Goal: Communication & Community: Answer question/provide support

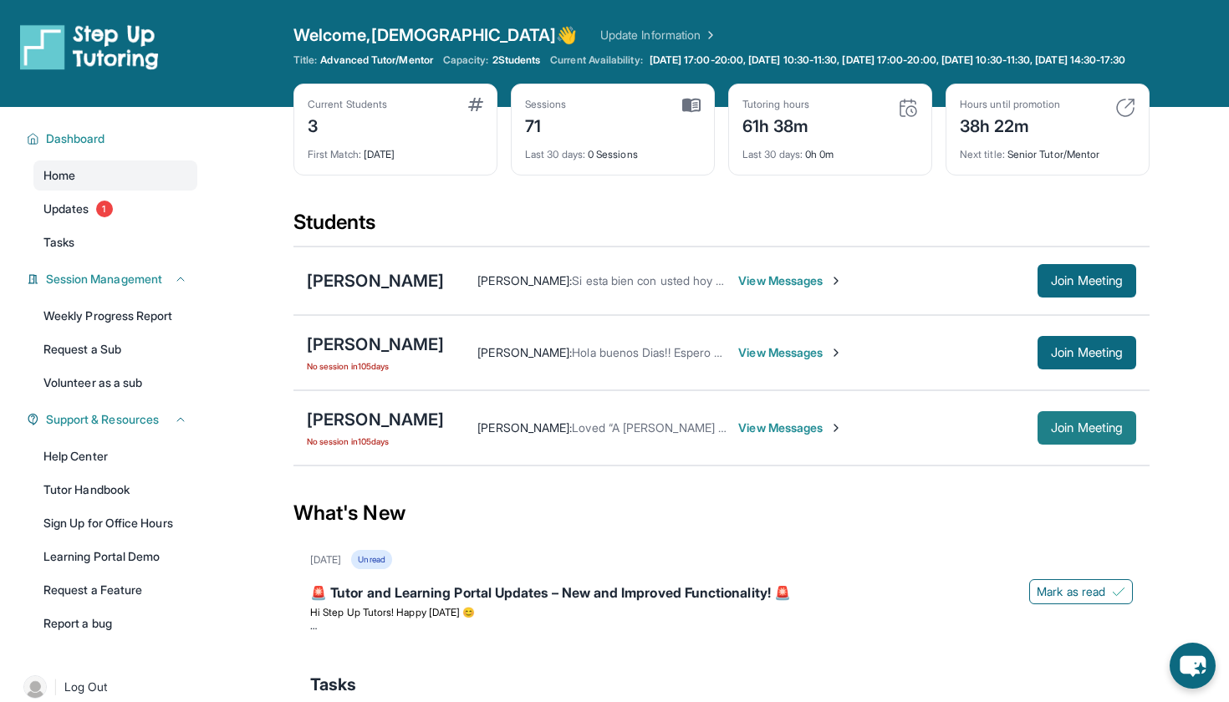
click at [1074, 433] on span "Join Meeting" at bounding box center [1087, 428] width 72 height 10
click at [74, 217] on span "Updates" at bounding box center [66, 209] width 46 height 17
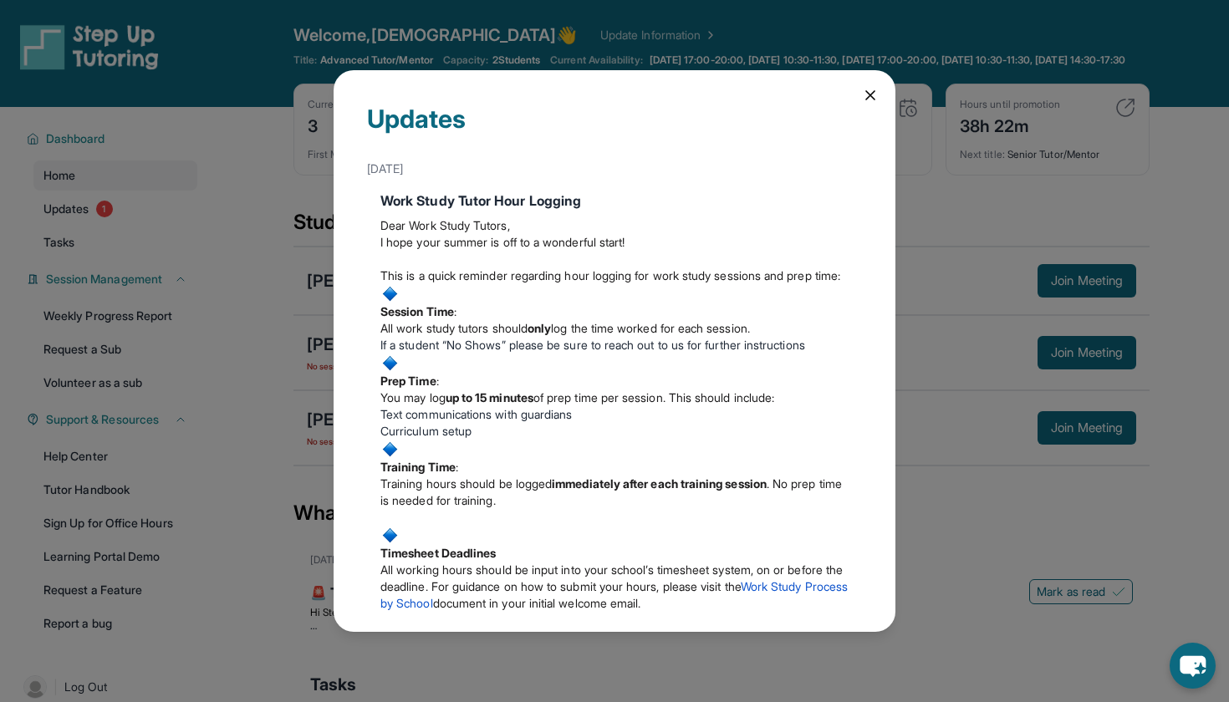
click at [870, 99] on icon at bounding box center [870, 95] width 17 height 17
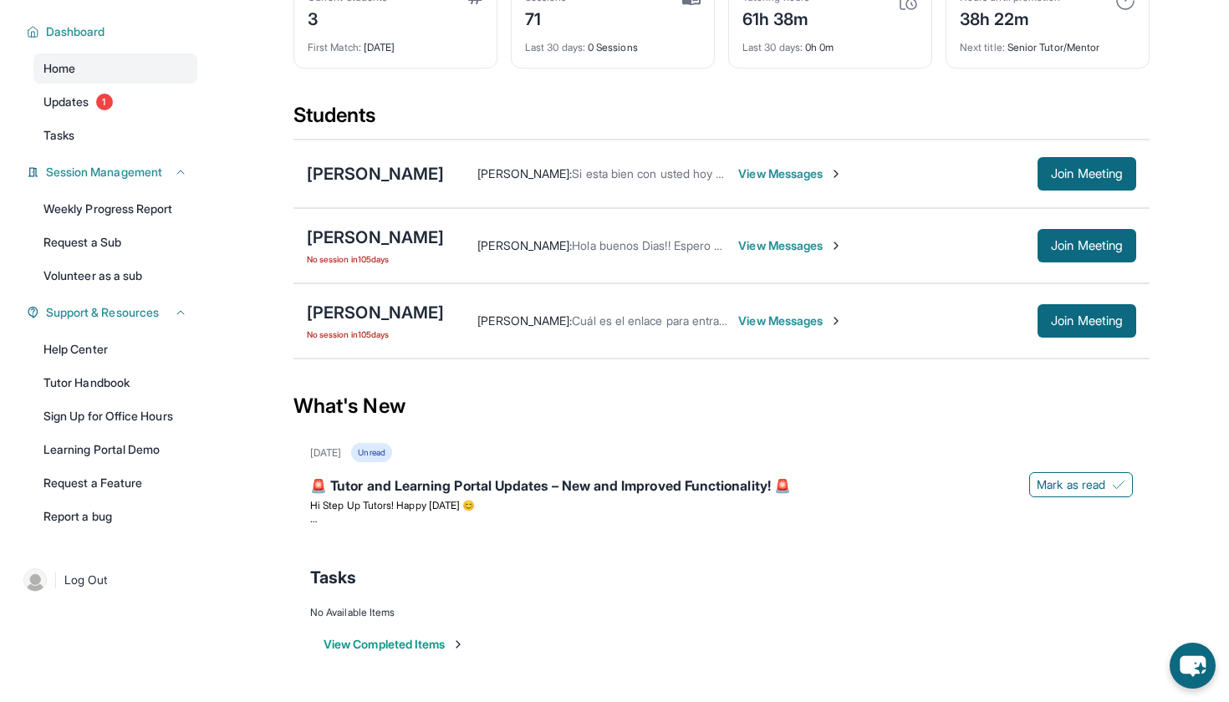
scroll to position [120, 0]
click at [421, 307] on div "[PERSON_NAME]" at bounding box center [375, 312] width 137 height 23
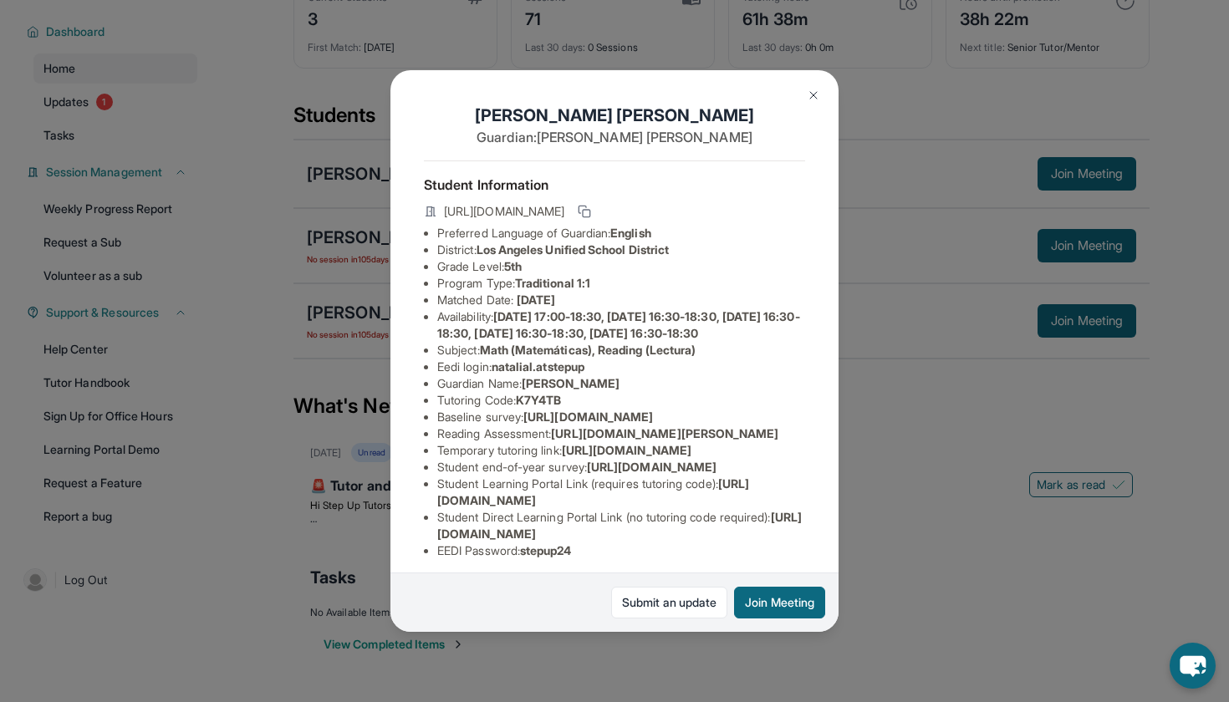
scroll to position [0, 0]
click at [590, 217] on rect at bounding box center [587, 214] width 8 height 8
drag, startPoint x: 441, startPoint y: 211, endPoint x: 711, endPoint y: 223, distance: 269.5
click at [711, 223] on div "[URL][DOMAIN_NAME]" at bounding box center [614, 212] width 381 height 23
copy span "[URL][DOMAIN_NAME]"
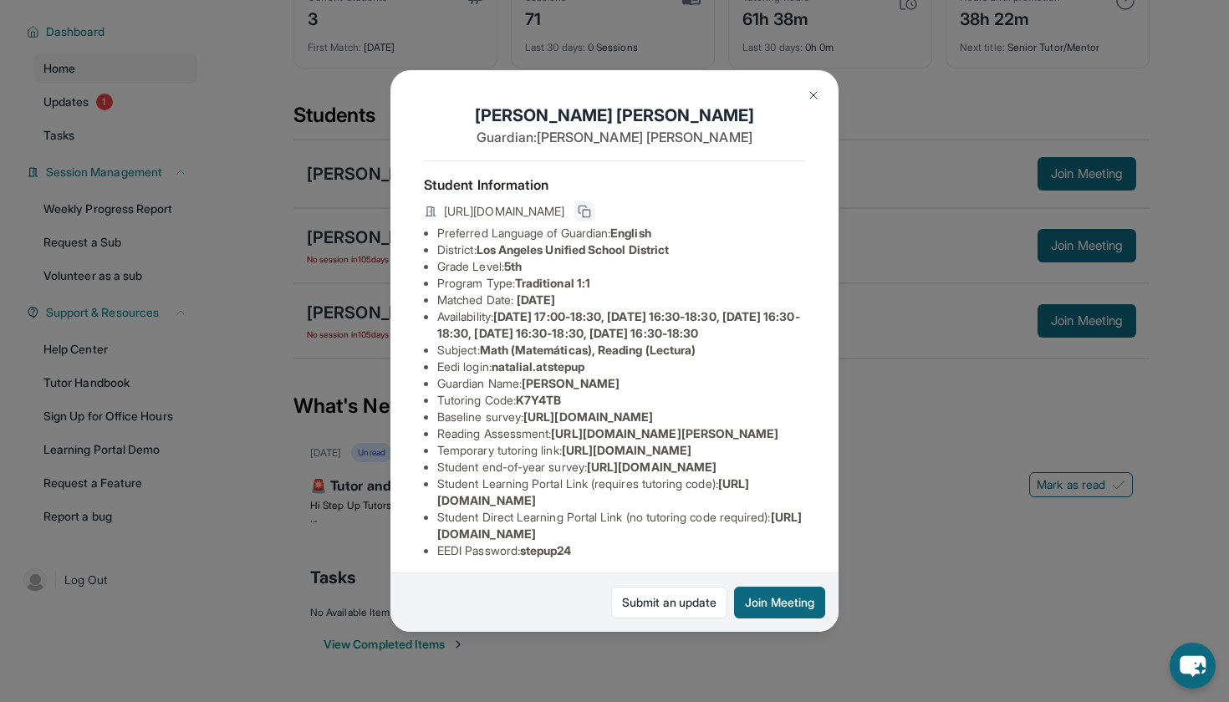
click at [500, 259] on li "Grade Level: 5th" at bounding box center [621, 266] width 368 height 17
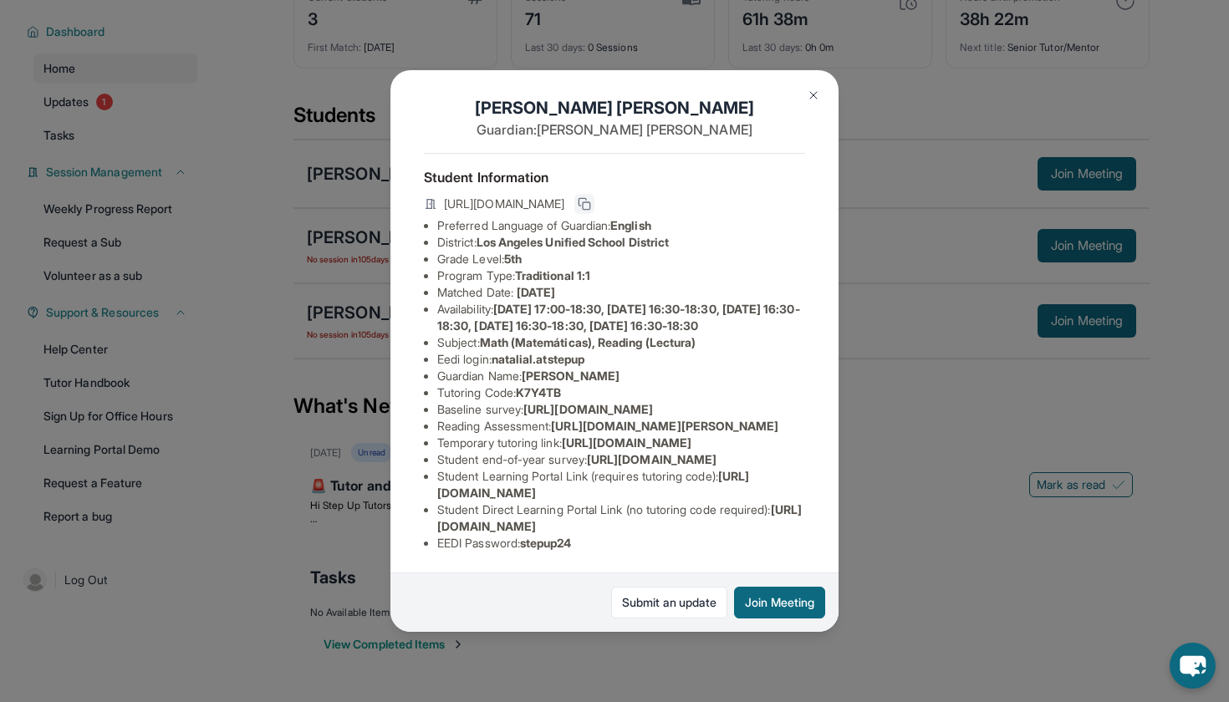
scroll to position [74, 0]
drag, startPoint x: 437, startPoint y: 491, endPoint x: 600, endPoint y: 512, distance: 164.5
click at [600, 451] on li "Temporary tutoring link : [URL][DOMAIN_NAME]" at bounding box center [621, 443] width 368 height 17
copy li "[URL][DOMAIN_NAME]"
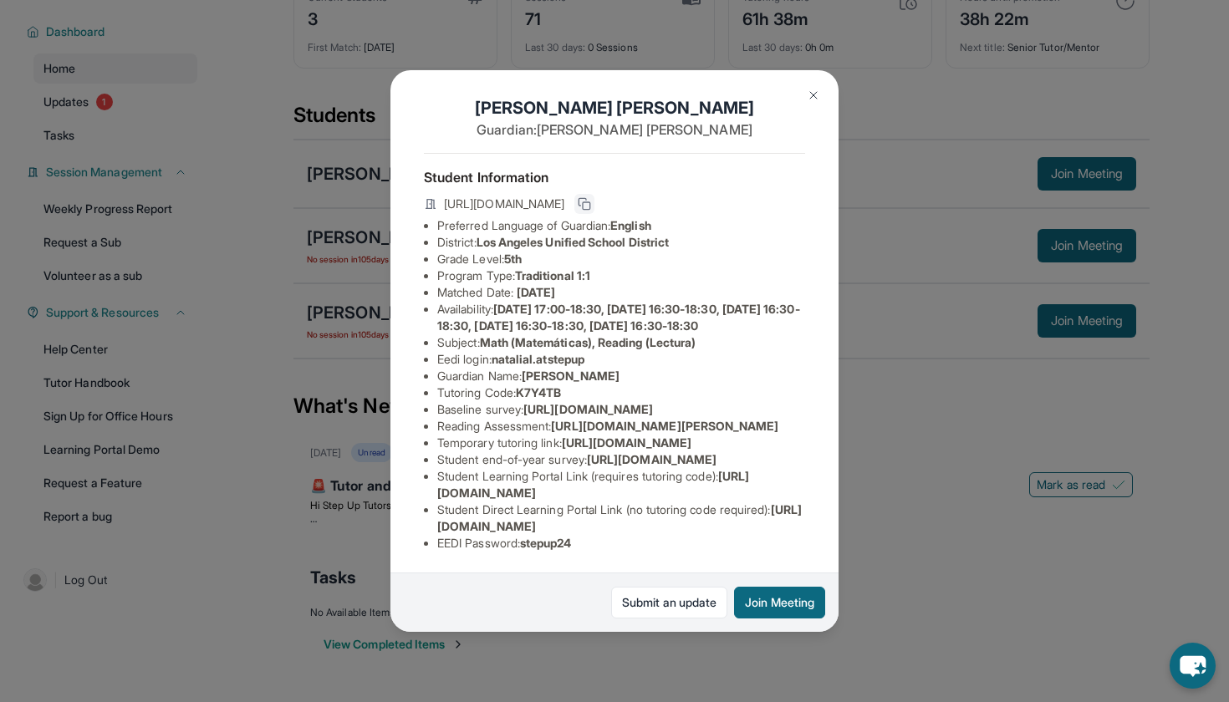
click at [813, 94] on img at bounding box center [813, 95] width 13 height 13
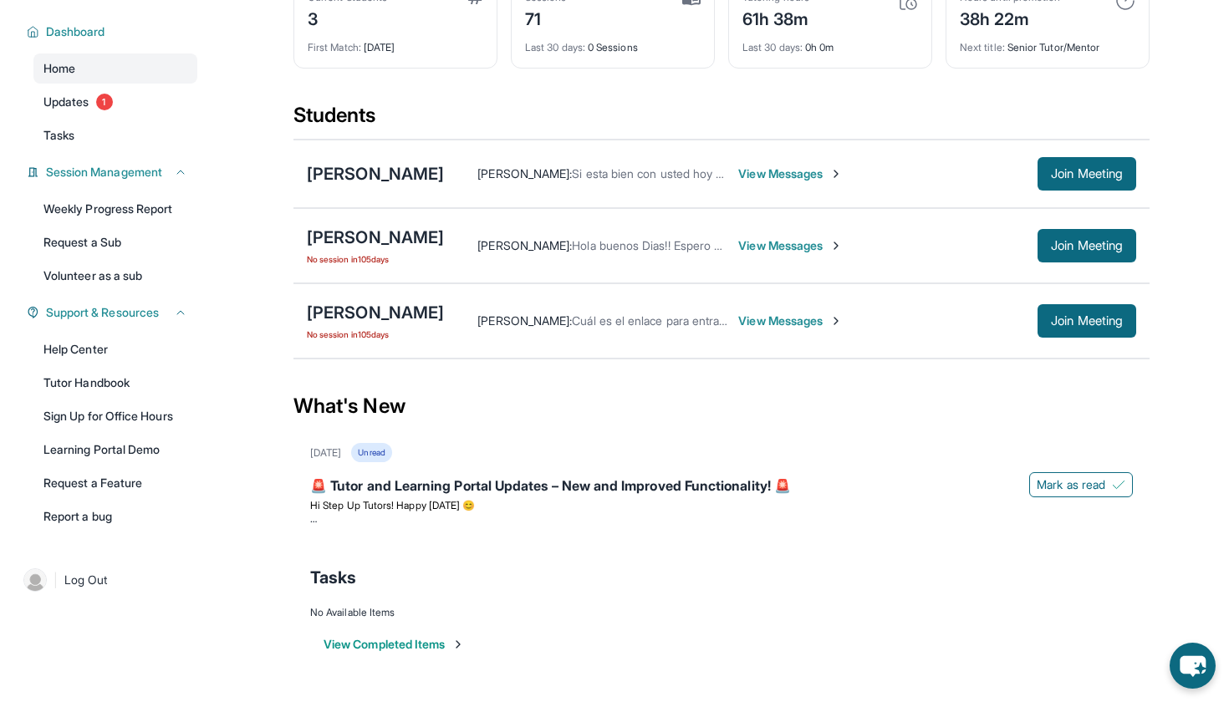
click at [843, 325] on span "View Messages" at bounding box center [790, 321] width 104 height 17
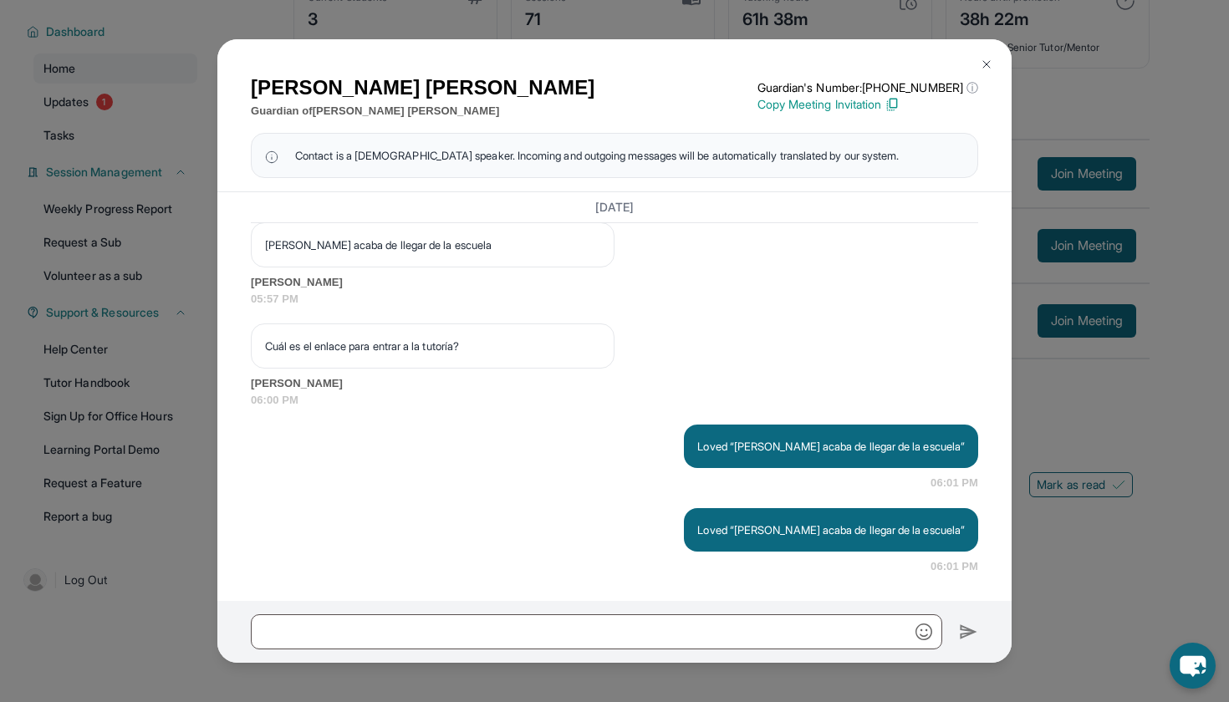
scroll to position [27027, 0]
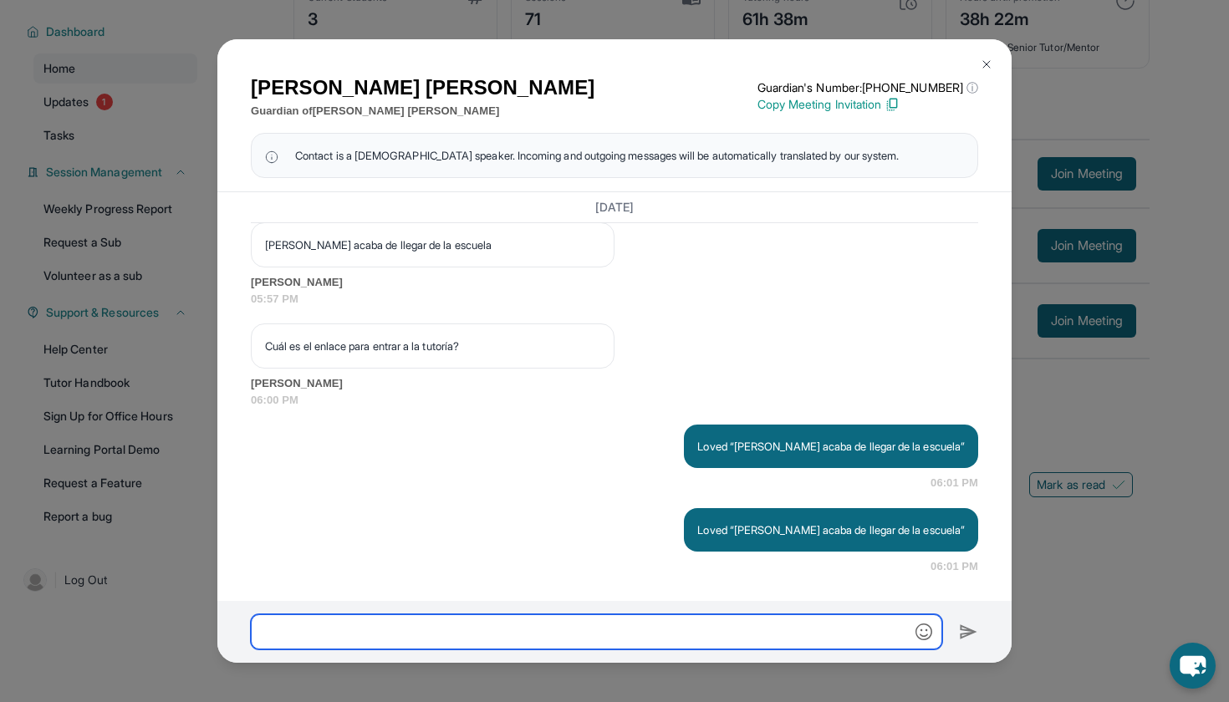
click at [491, 628] on input "text" at bounding box center [596, 631] width 691 height 35
paste input "**********"
type input "**********"
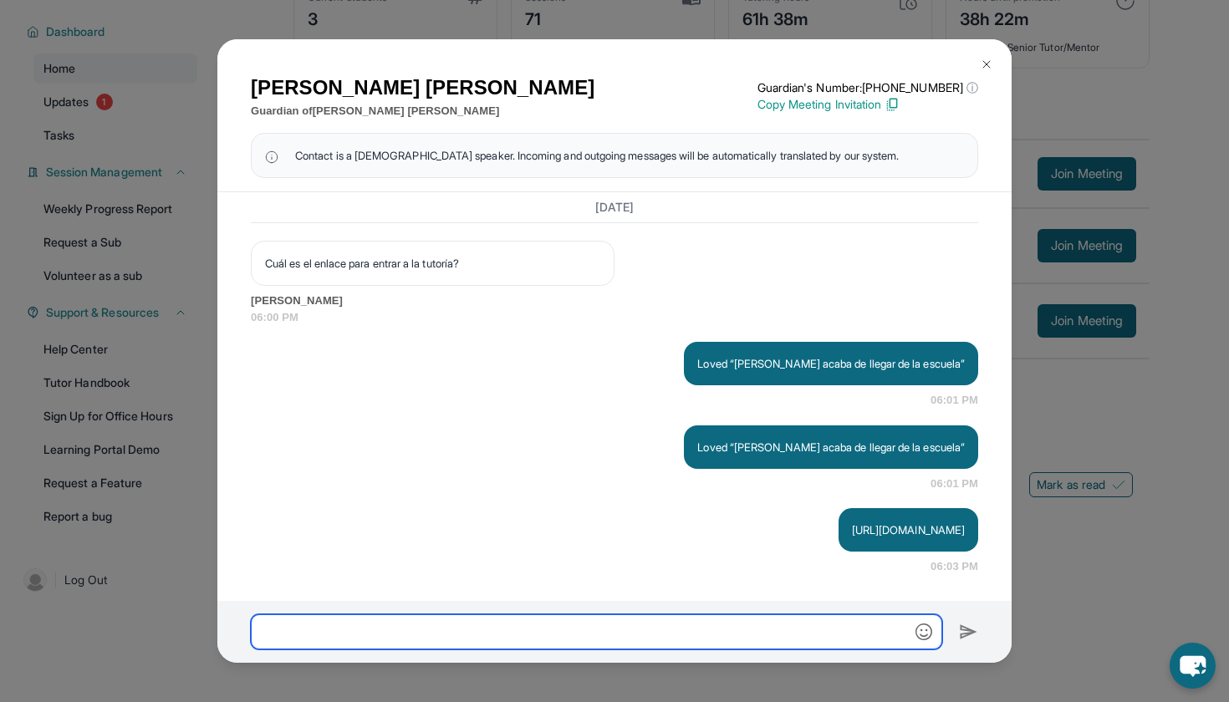
scroll to position [27126, 0]
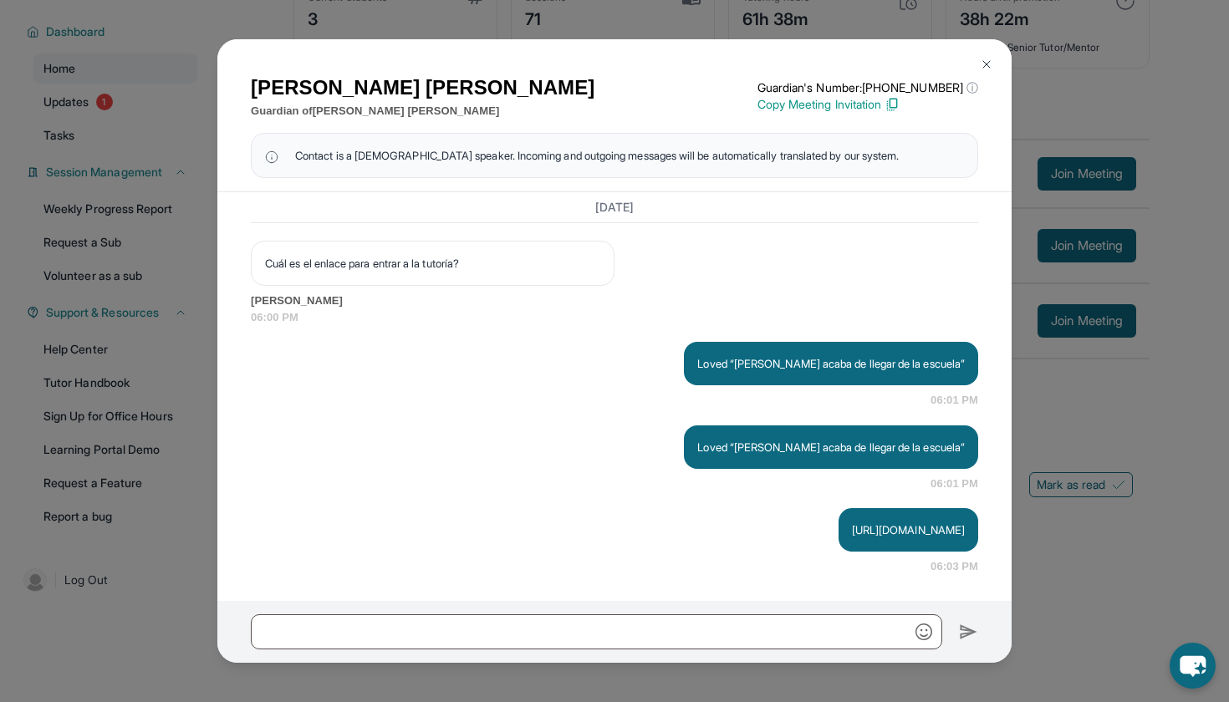
click at [988, 64] on img at bounding box center [986, 64] width 13 height 13
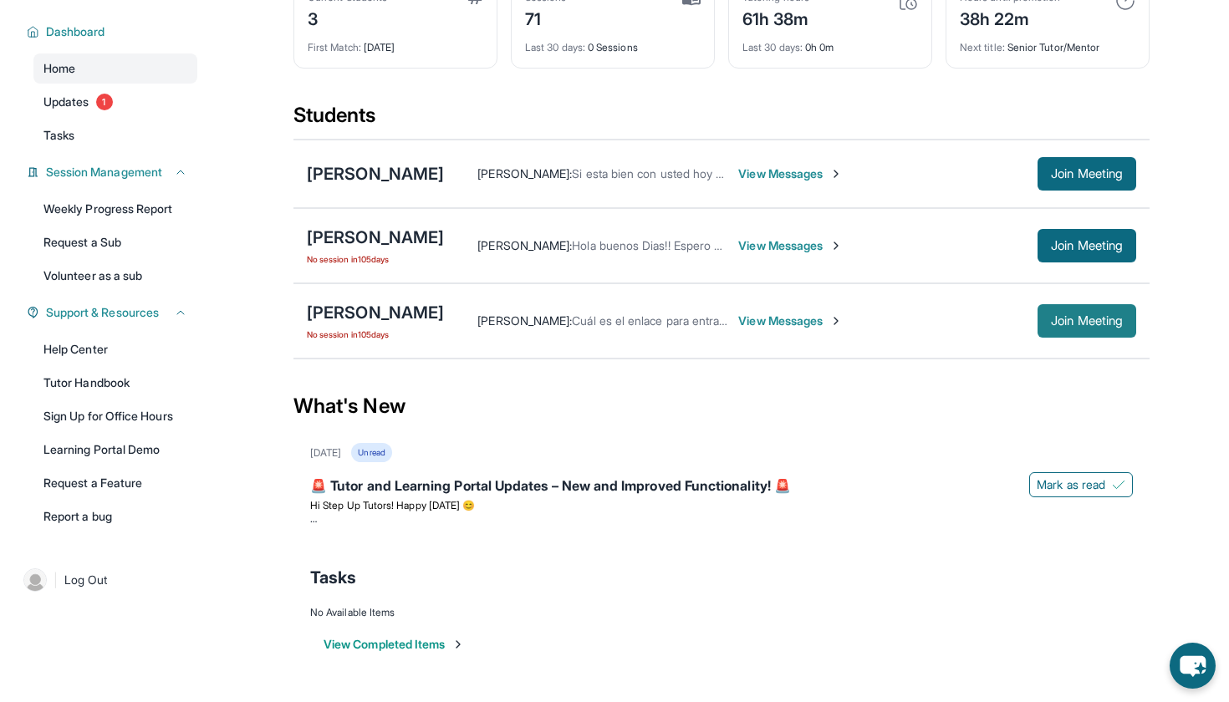
click at [1091, 319] on span "Join Meeting" at bounding box center [1087, 321] width 72 height 10
click at [843, 320] on span "View Messages" at bounding box center [790, 321] width 104 height 17
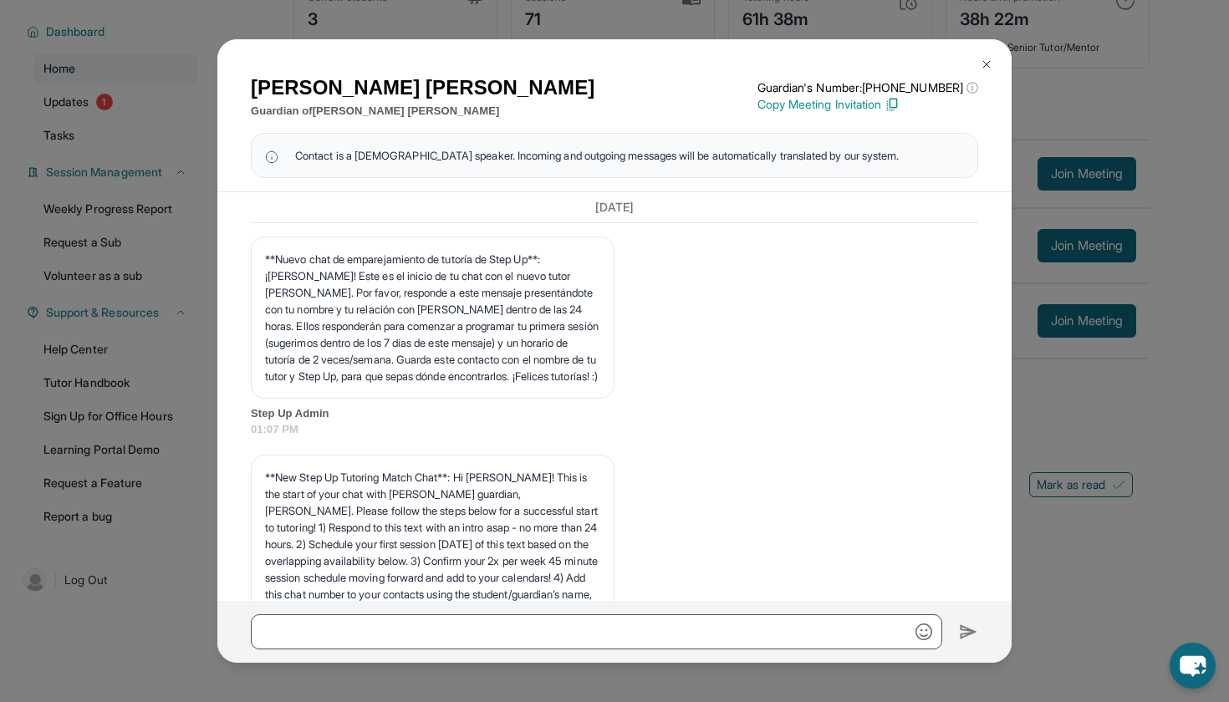
scroll to position [27209, 0]
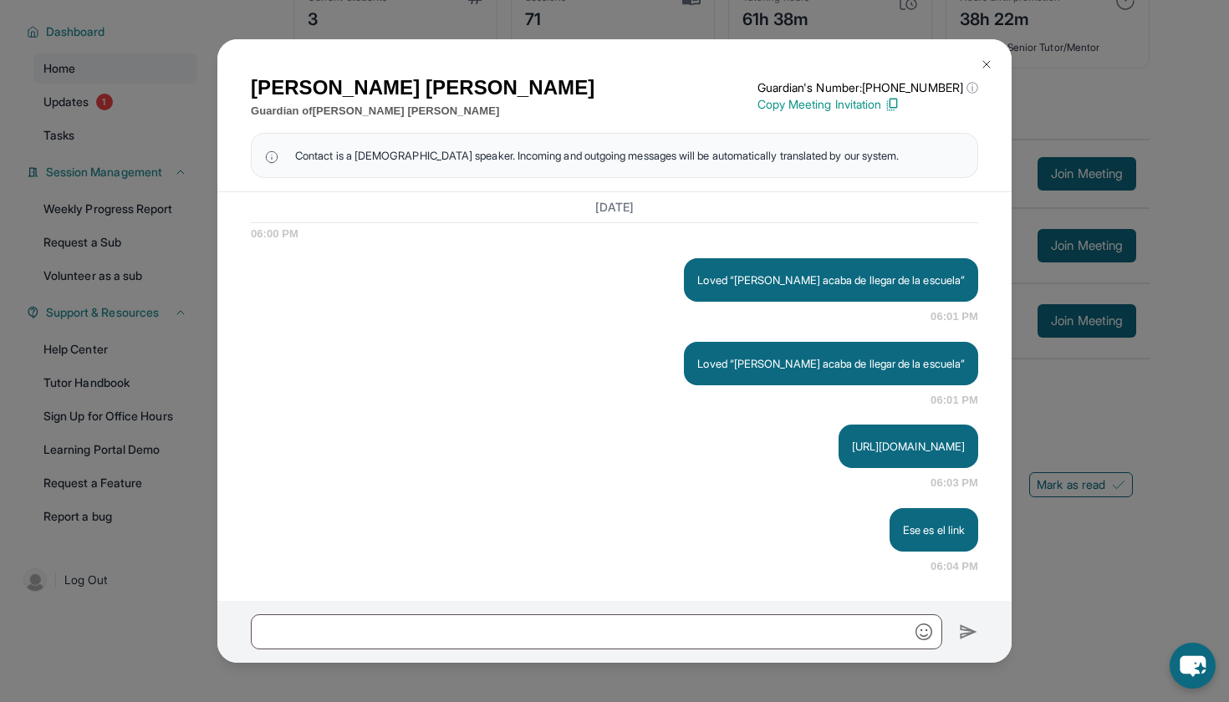
click at [986, 64] on img at bounding box center [986, 64] width 13 height 13
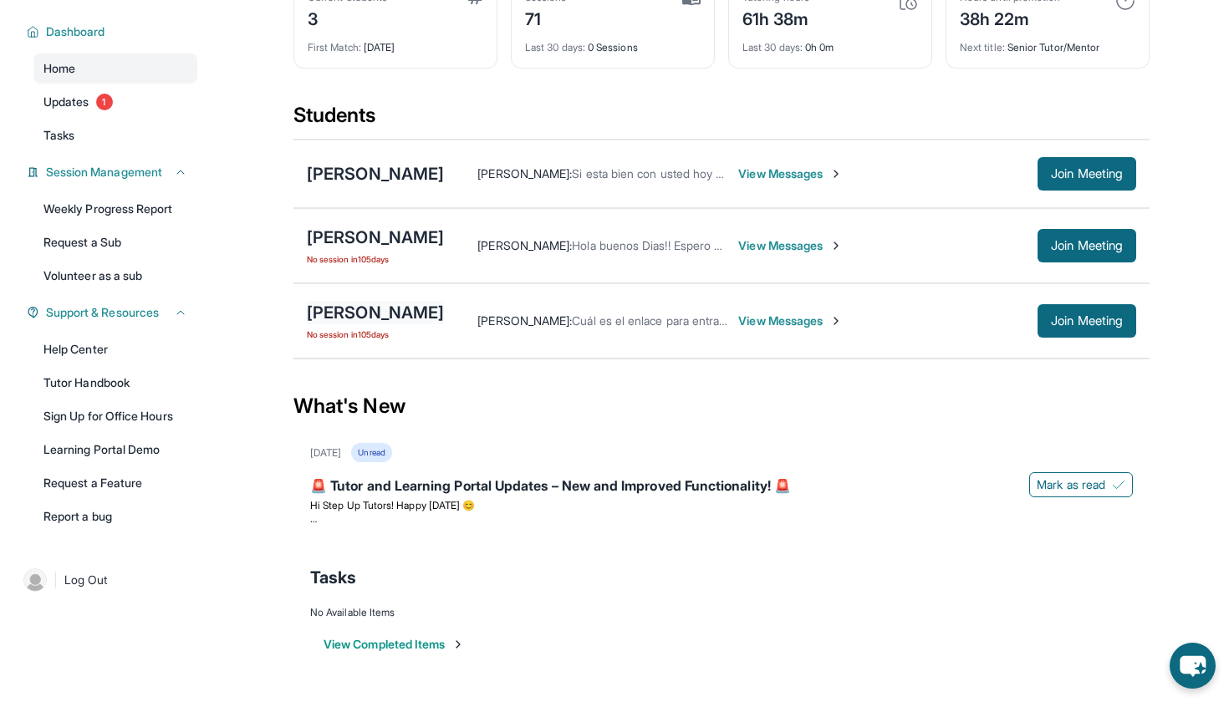
click at [416, 306] on div "[PERSON_NAME]" at bounding box center [375, 312] width 137 height 23
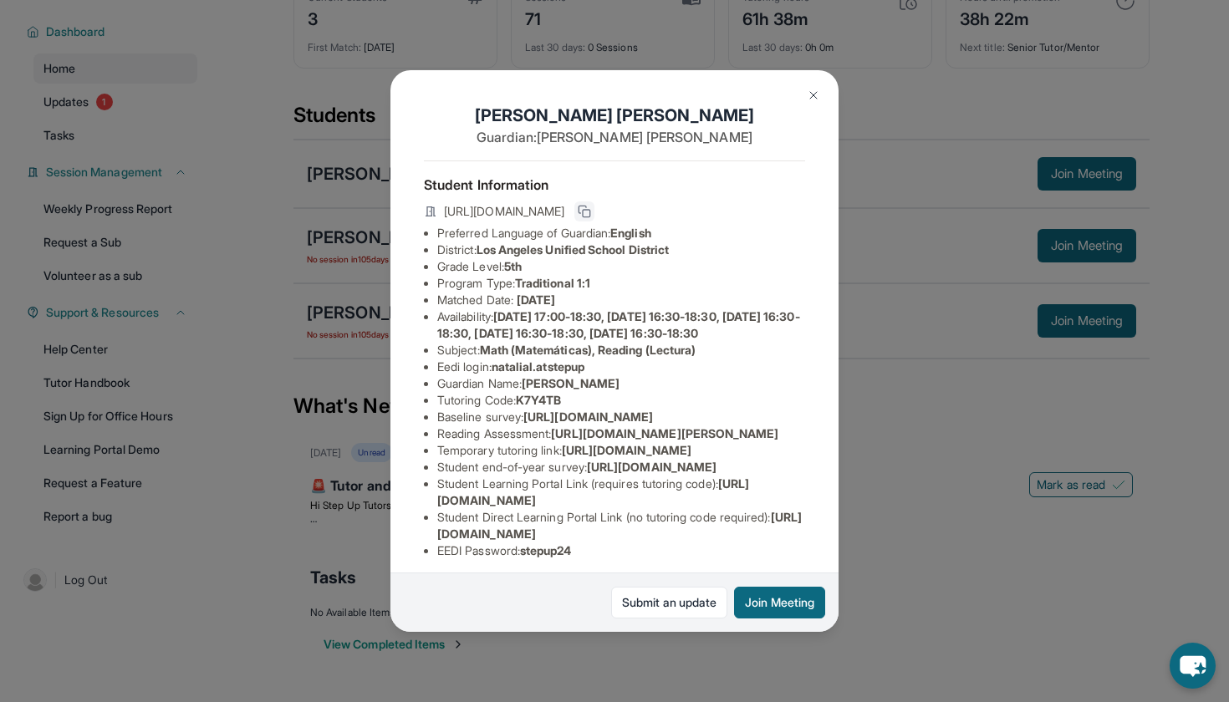
click at [591, 213] on icon at bounding box center [584, 211] width 13 height 13
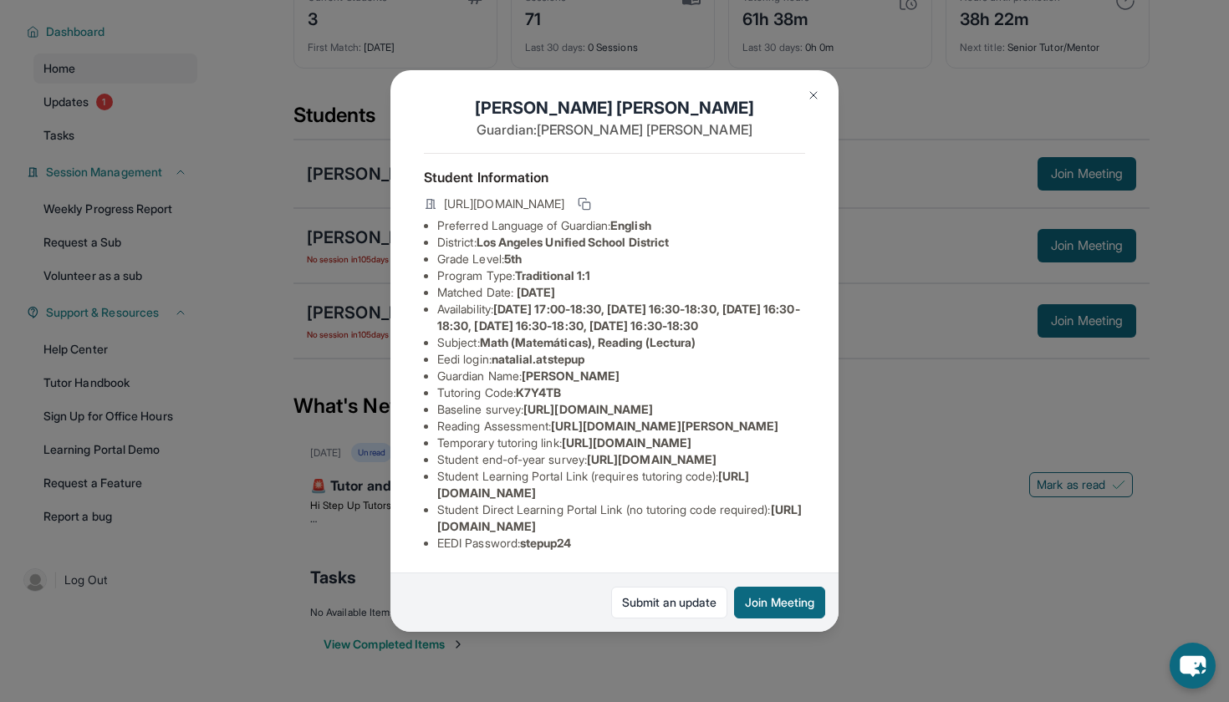
scroll to position [120, 0]
click at [627, 603] on link "Submit an update" at bounding box center [669, 603] width 116 height 32
drag, startPoint x: 436, startPoint y: 527, endPoint x: 790, endPoint y: 527, distance: 354.4
click at [790, 527] on ul "Preferred Language of Guardian: English District: [GEOGRAPHIC_DATA] Unified Sch…" at bounding box center [614, 384] width 381 height 334
copy li "[URL][DOMAIN_NAME]"
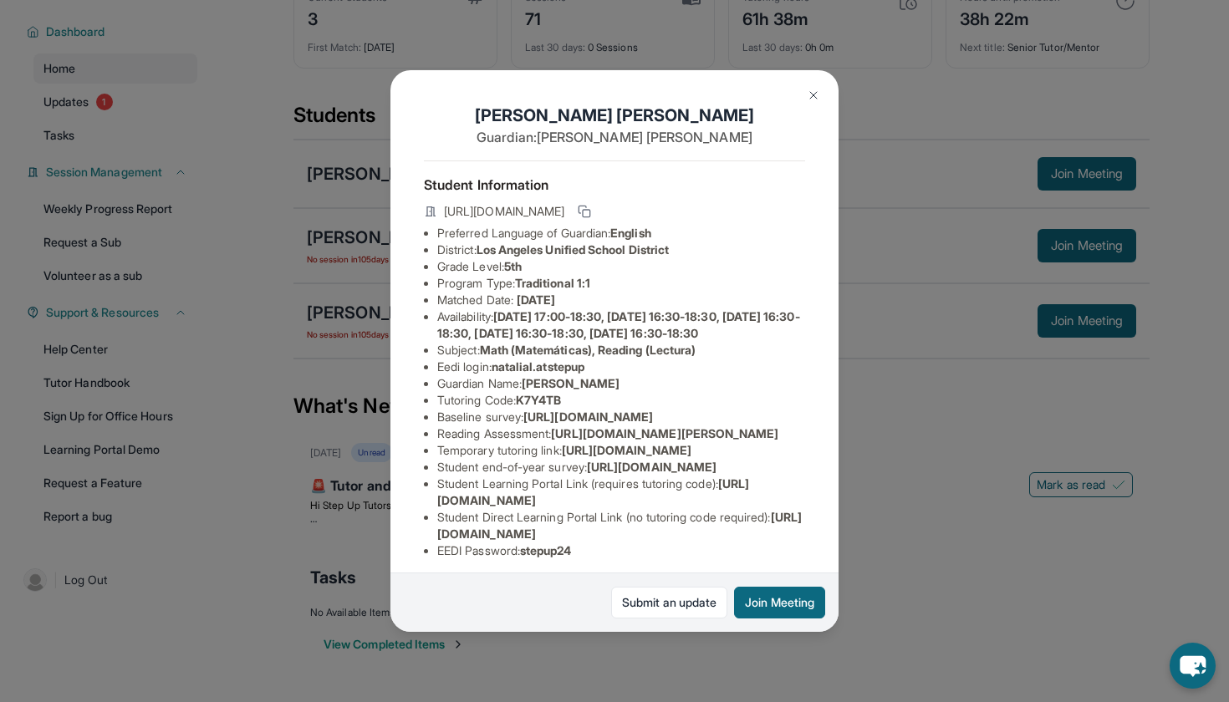
scroll to position [0, 0]
click at [823, 89] on button at bounding box center [813, 95] width 33 height 33
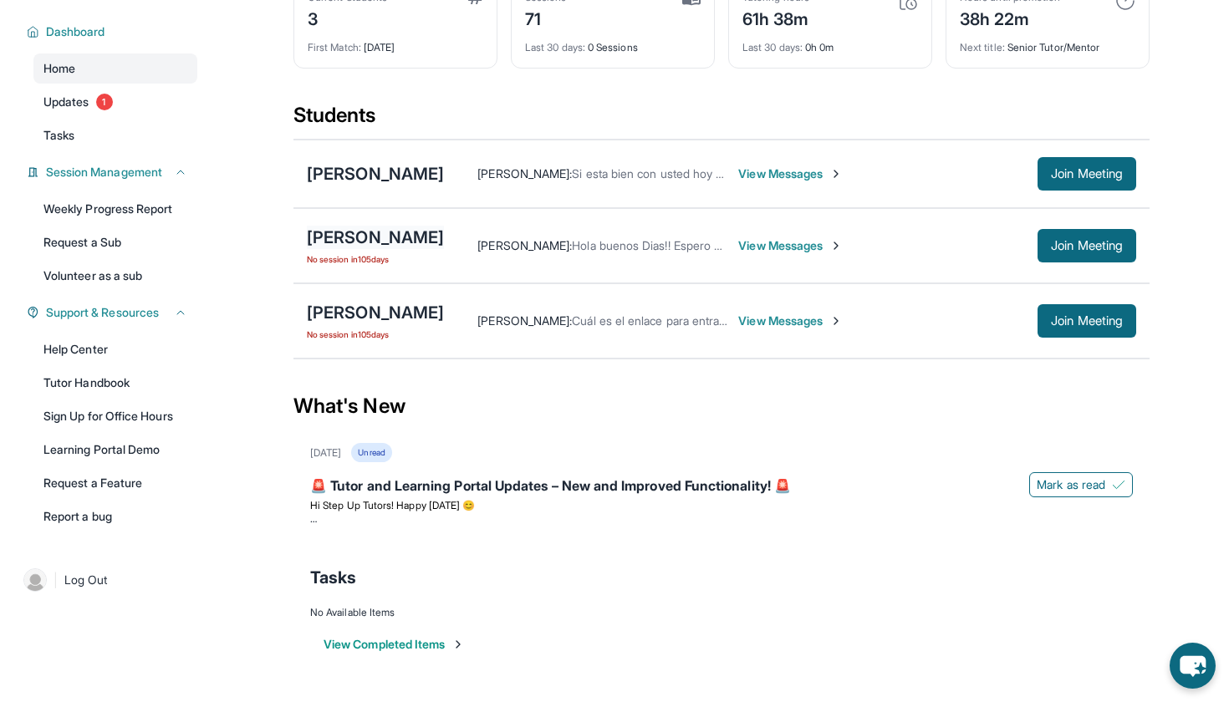
click at [358, 245] on div "[PERSON_NAME]" at bounding box center [375, 237] width 137 height 23
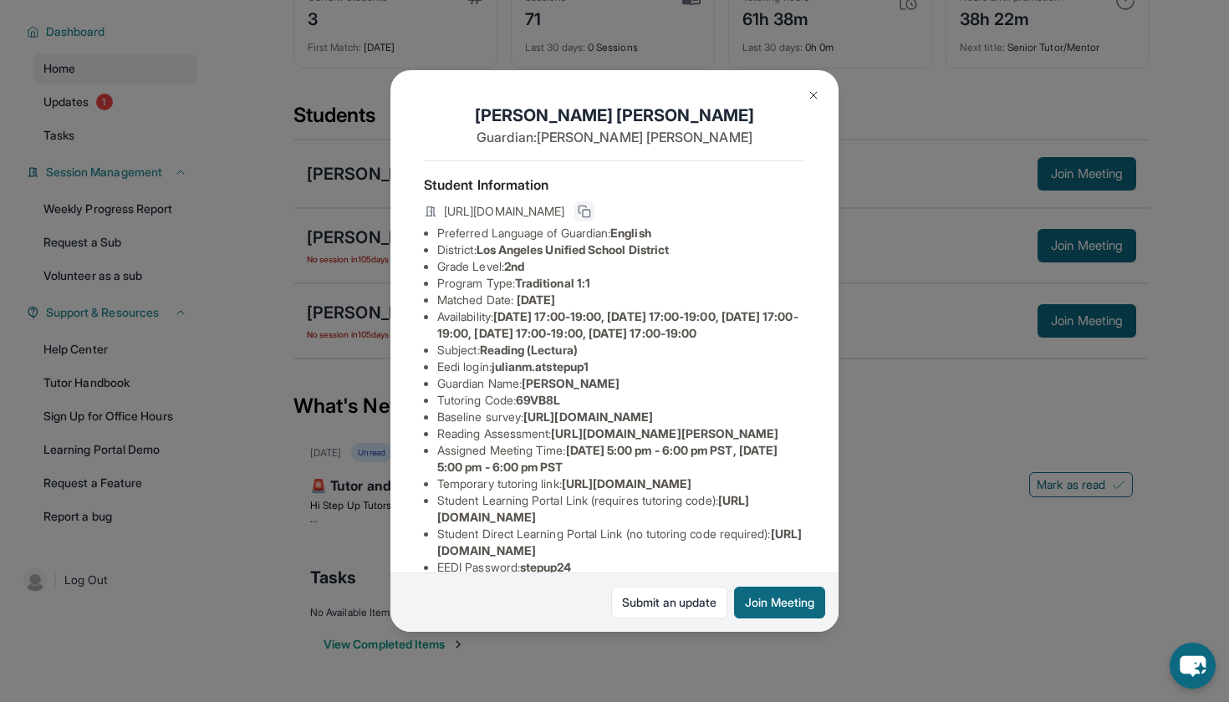
click at [590, 210] on rect at bounding box center [587, 214] width 8 height 8
click at [813, 92] on img at bounding box center [813, 95] width 13 height 13
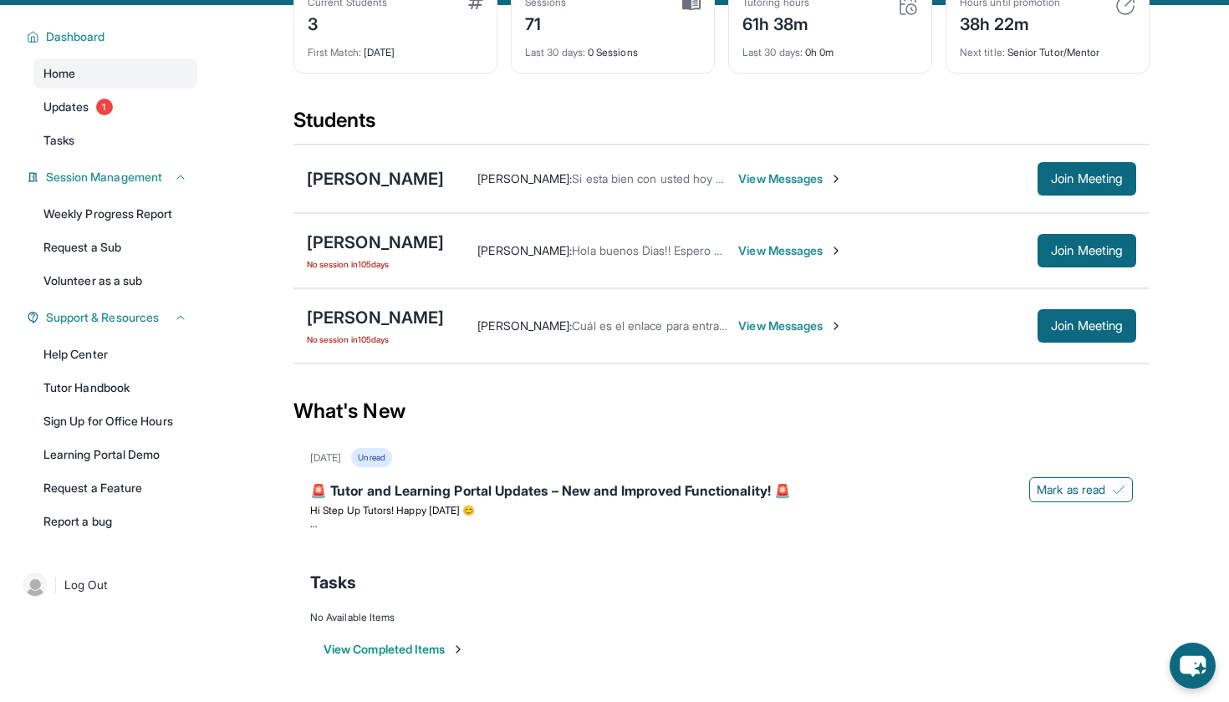
scroll to position [102, 0]
click at [843, 334] on span "View Messages" at bounding box center [790, 326] width 104 height 17
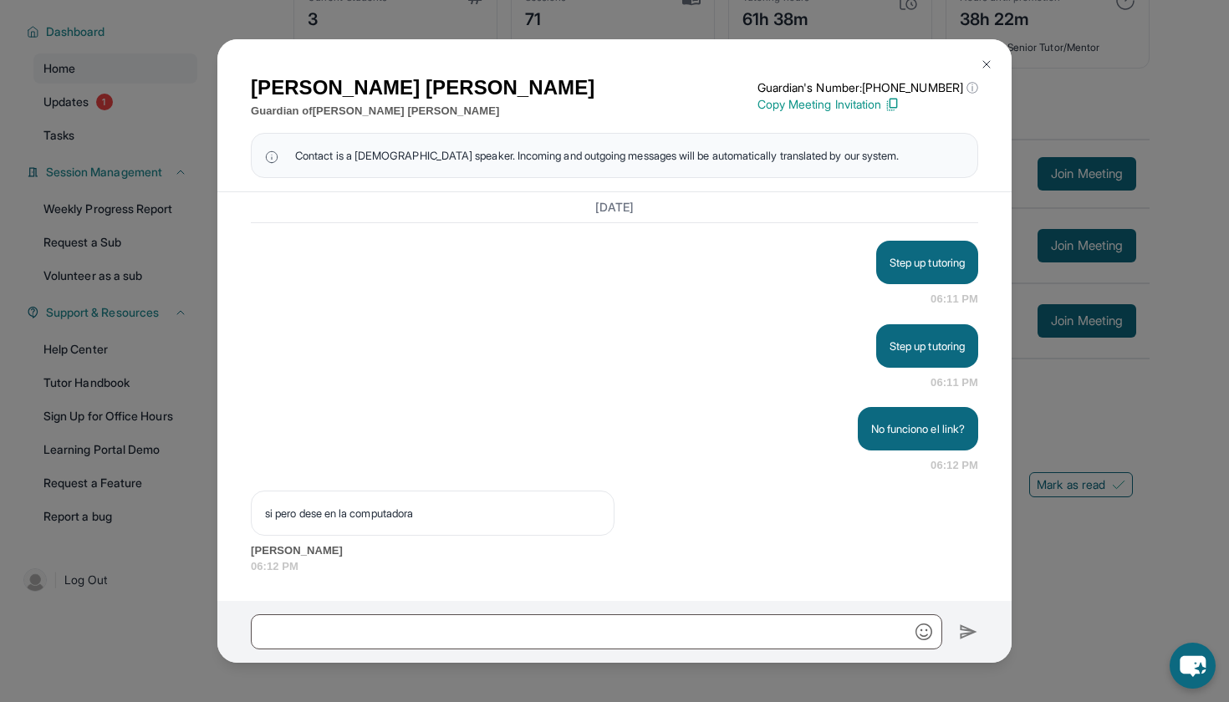
scroll to position [120, 0]
click at [985, 60] on img at bounding box center [986, 64] width 13 height 13
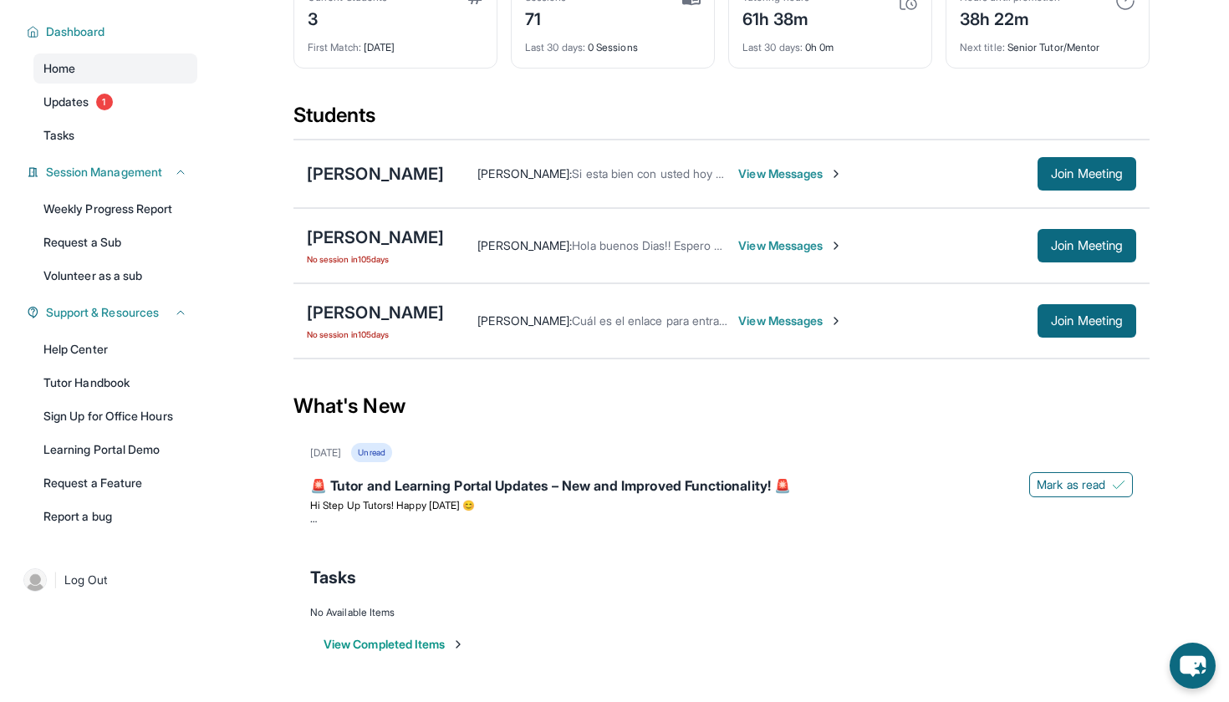
click at [818, 326] on span "View Messages" at bounding box center [790, 321] width 104 height 17
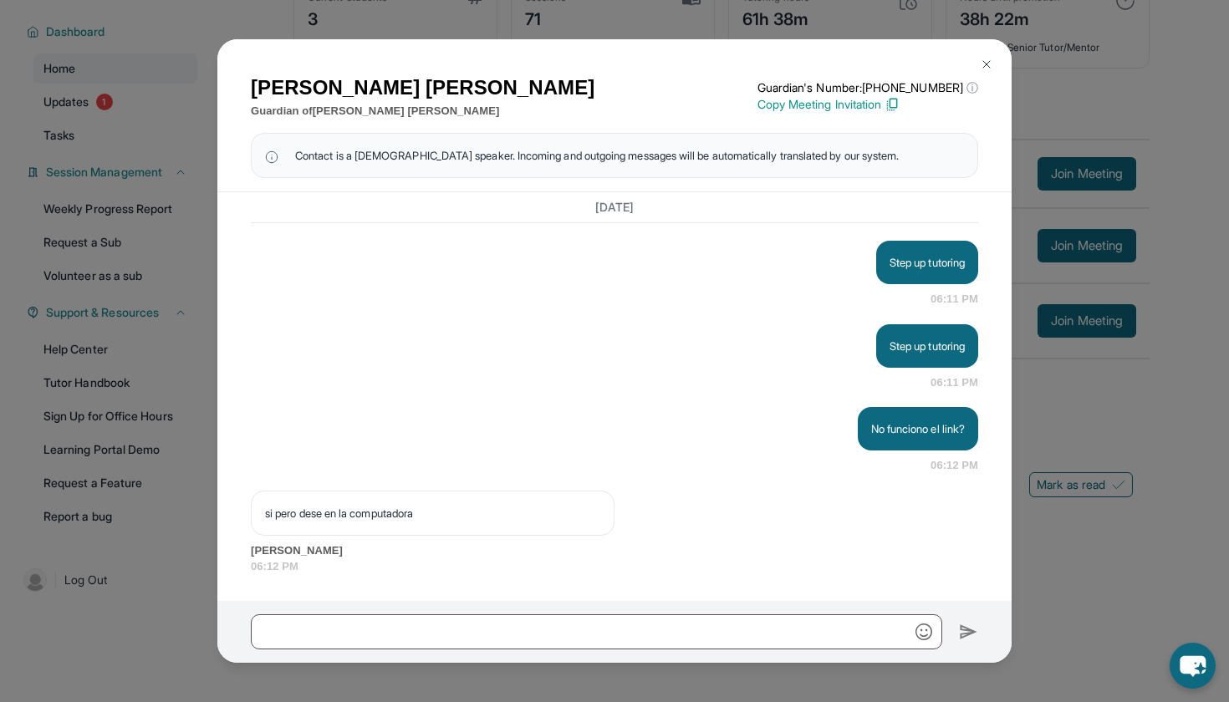
click at [834, 104] on p "Copy Meeting Invitation" at bounding box center [867, 104] width 221 height 17
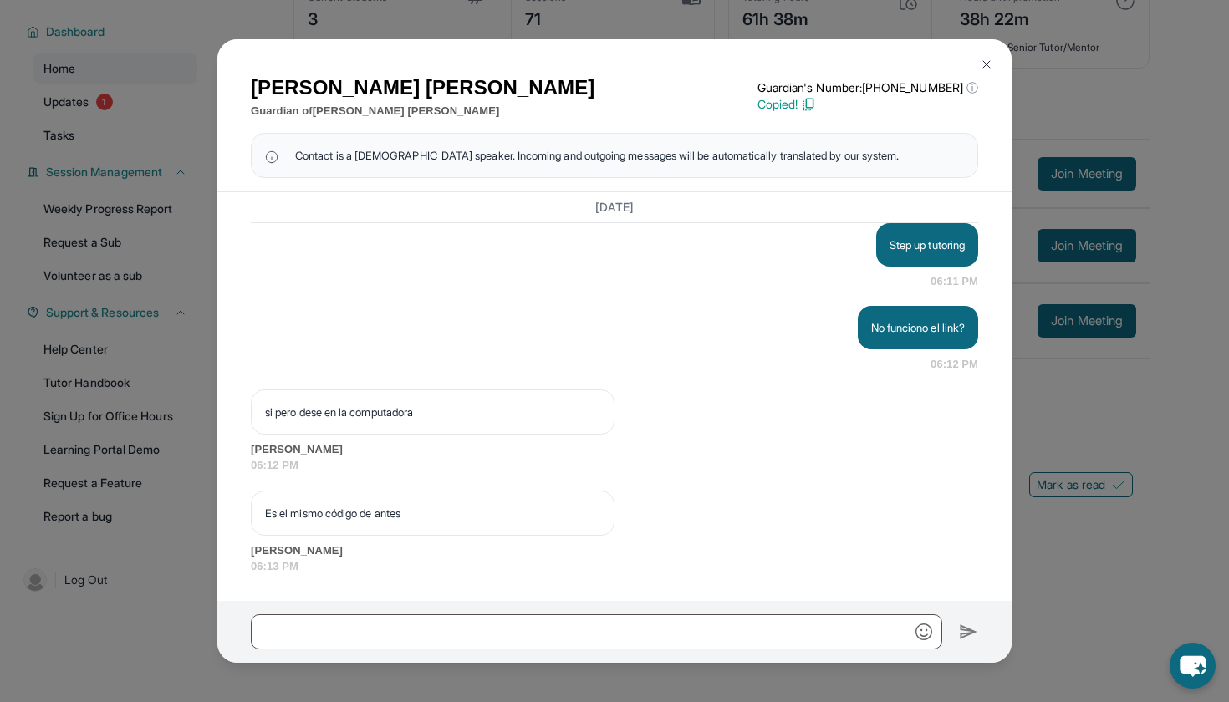
click at [1113, 239] on div "[PERSON_NAME] Guardian of [PERSON_NAME] Guardian's Number: [PHONE_NUMBER] ⓘ Thi…" at bounding box center [614, 351] width 1229 height 702
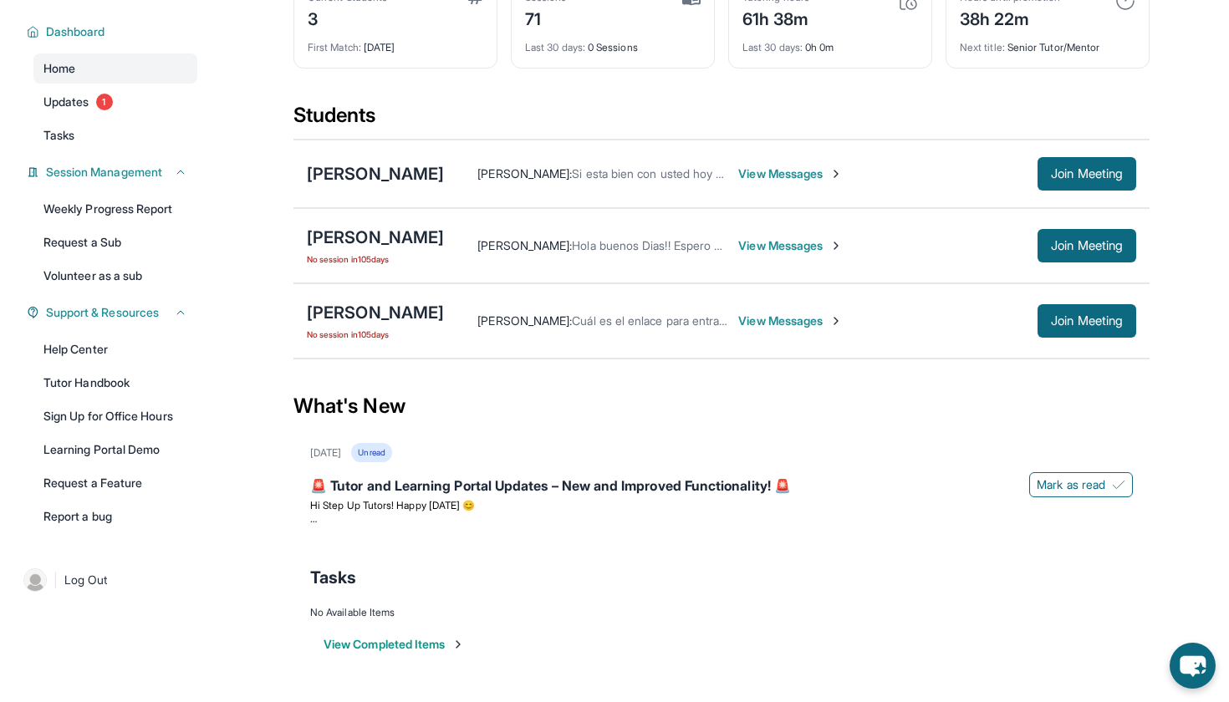
click at [809, 320] on span "View Messages" at bounding box center [790, 321] width 104 height 17
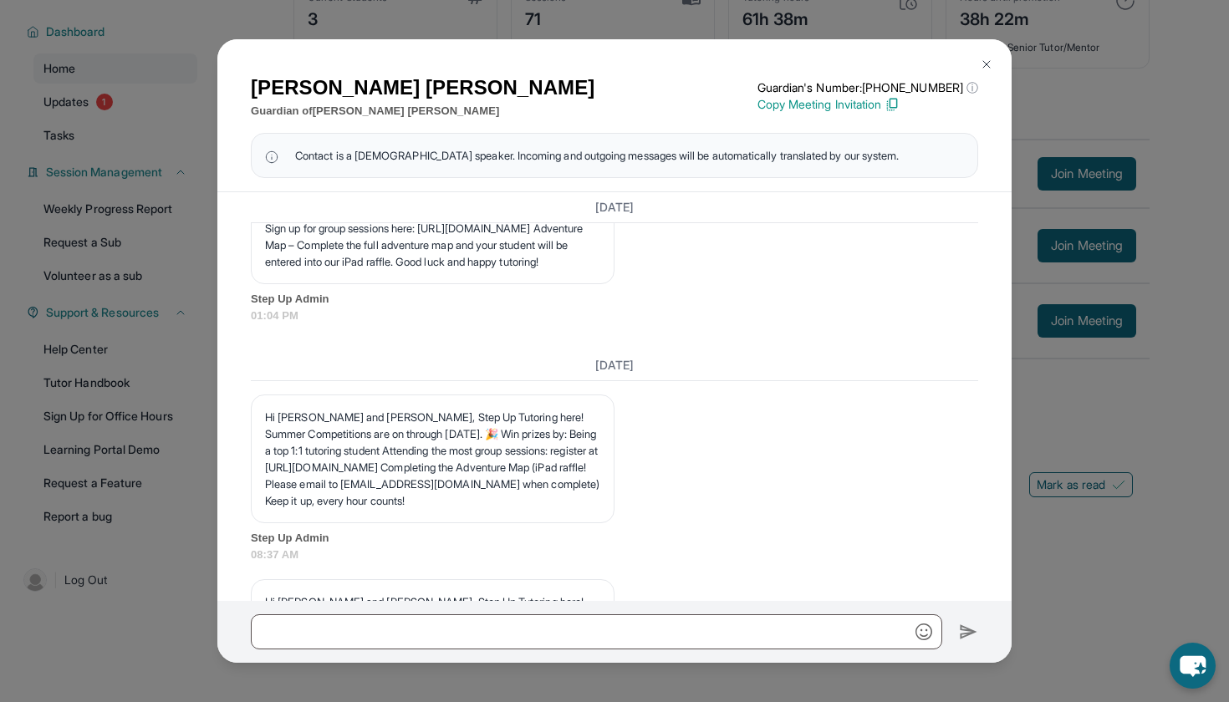
scroll to position [27758, 0]
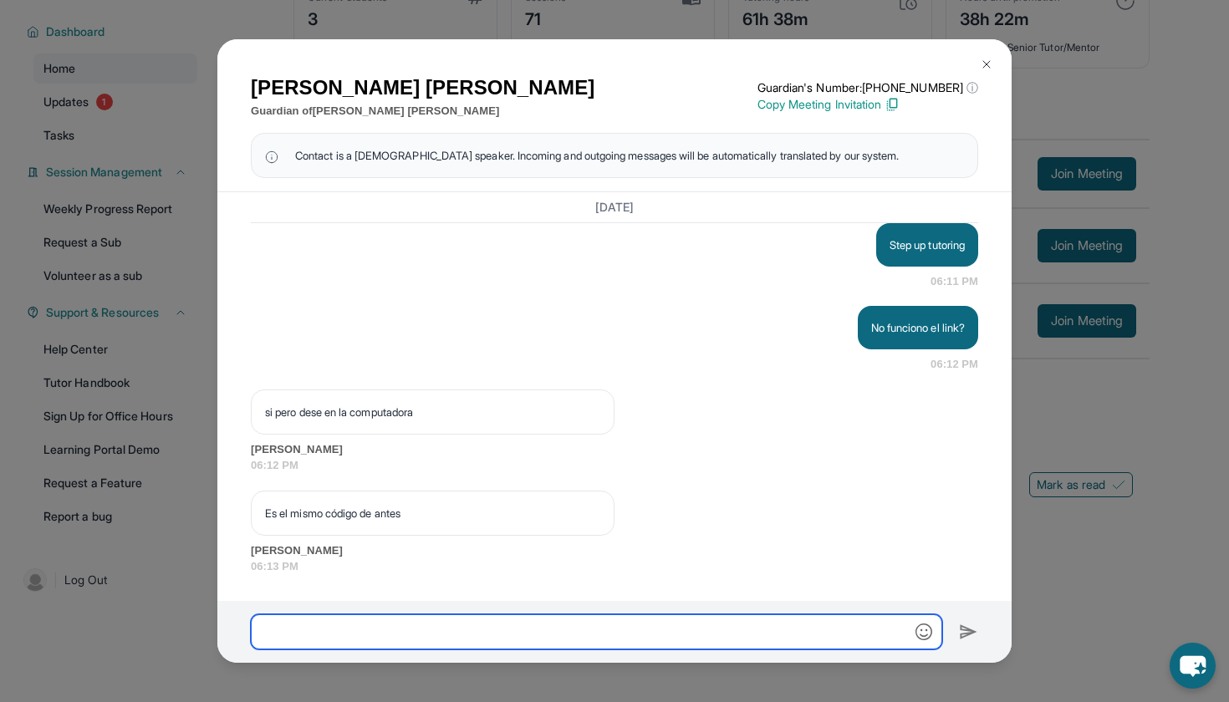
click at [427, 624] on input "text" at bounding box center [596, 631] width 691 height 35
type input "**"
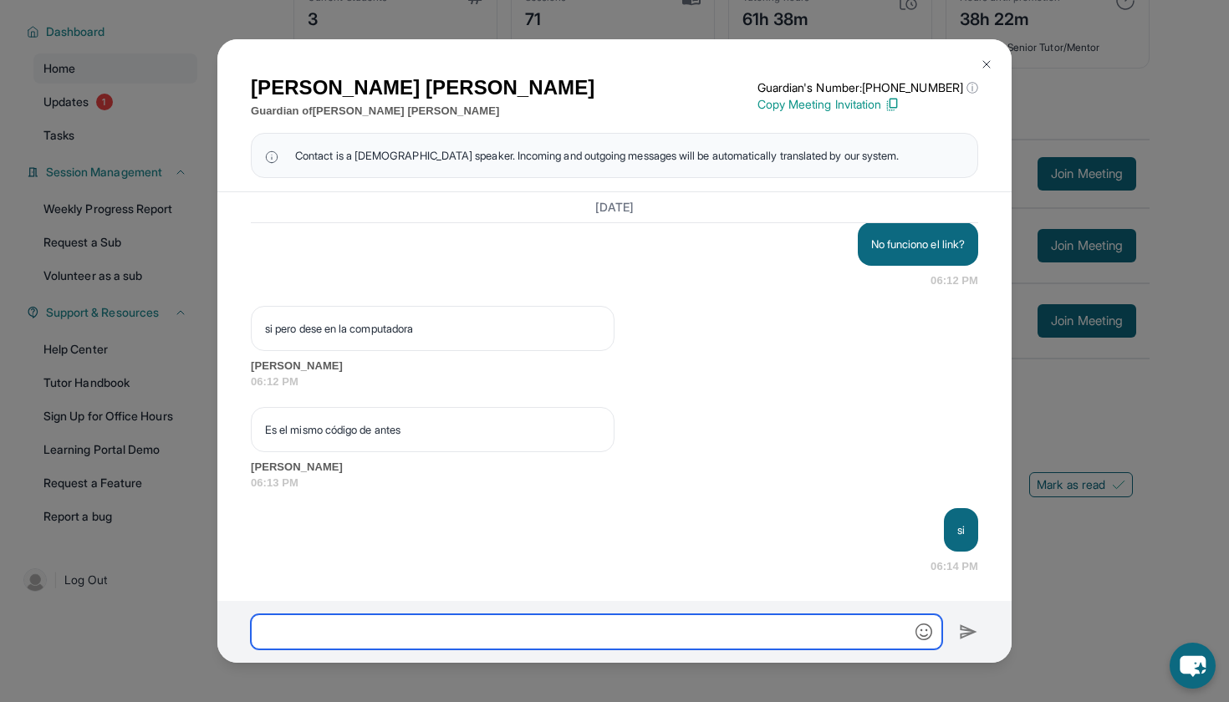
scroll to position [27841, 0]
paste input "**********"
type input "**********"
drag, startPoint x: 628, startPoint y: 633, endPoint x: 120, endPoint y: 589, distance: 510.2
click at [120, 589] on div "[PERSON_NAME] Guardian of [PERSON_NAME] Guardian's Number: [PHONE_NUMBER] ⓘ Thi…" at bounding box center [614, 351] width 1229 height 702
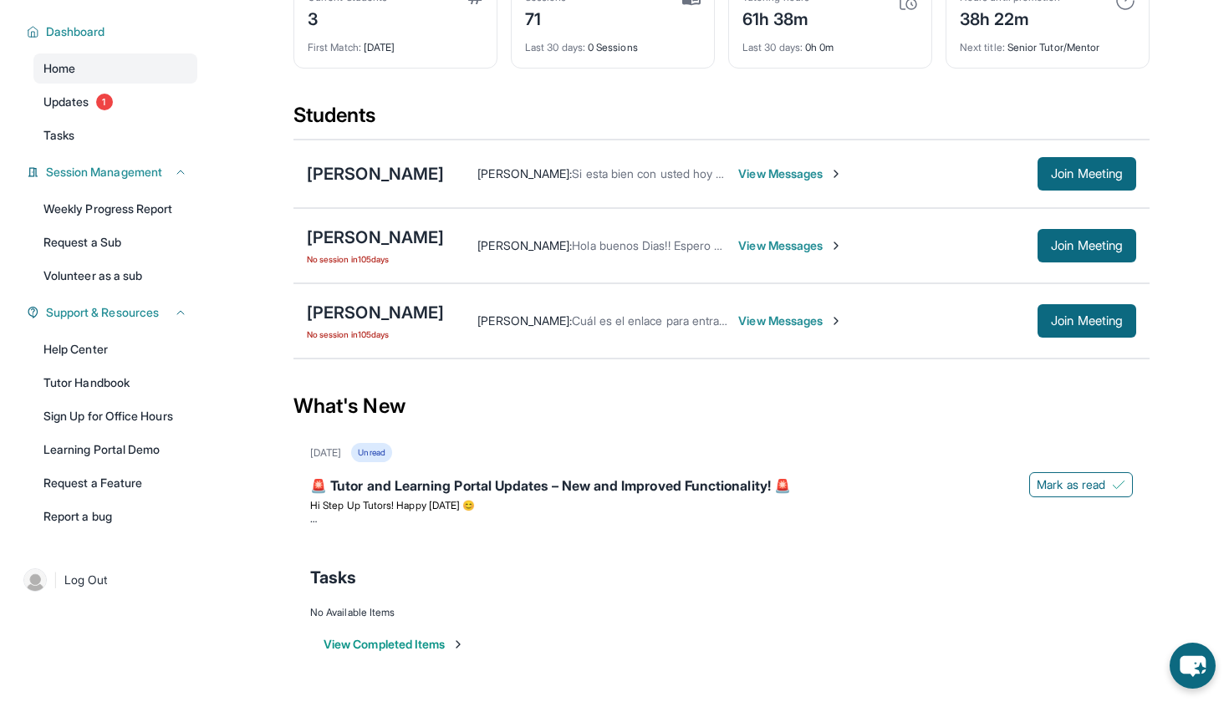
click at [823, 321] on span "View Messages" at bounding box center [790, 321] width 104 height 17
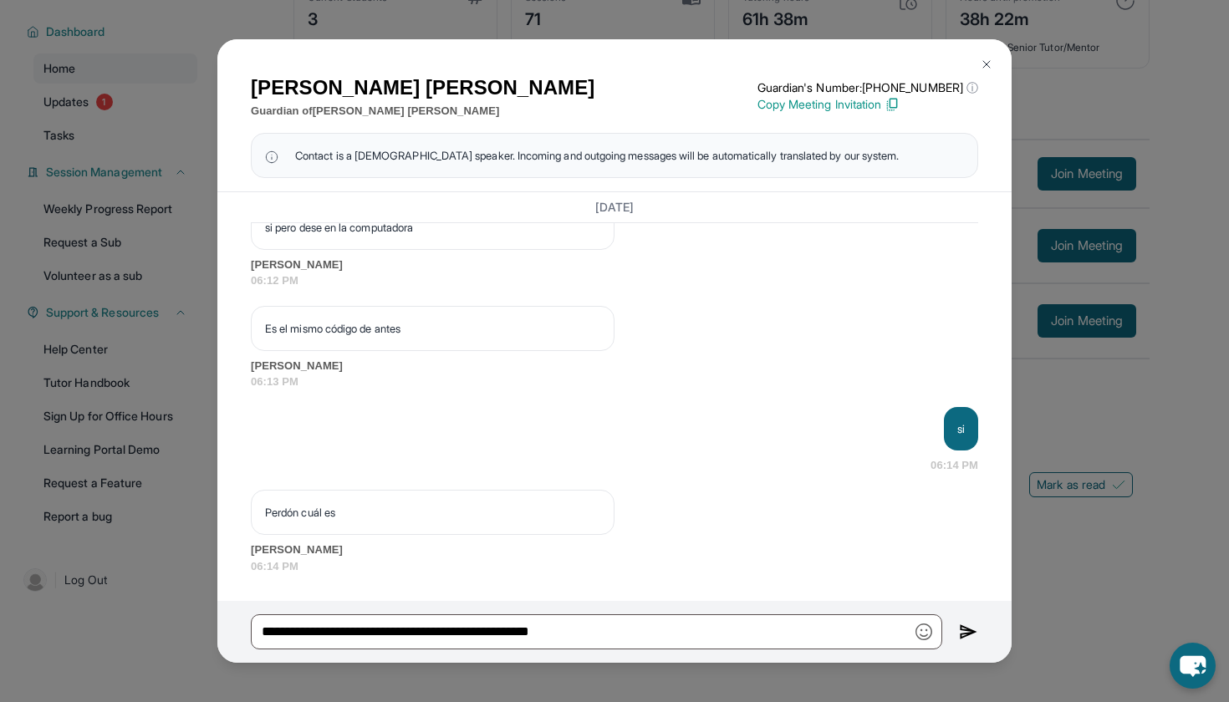
scroll to position [27941, 0]
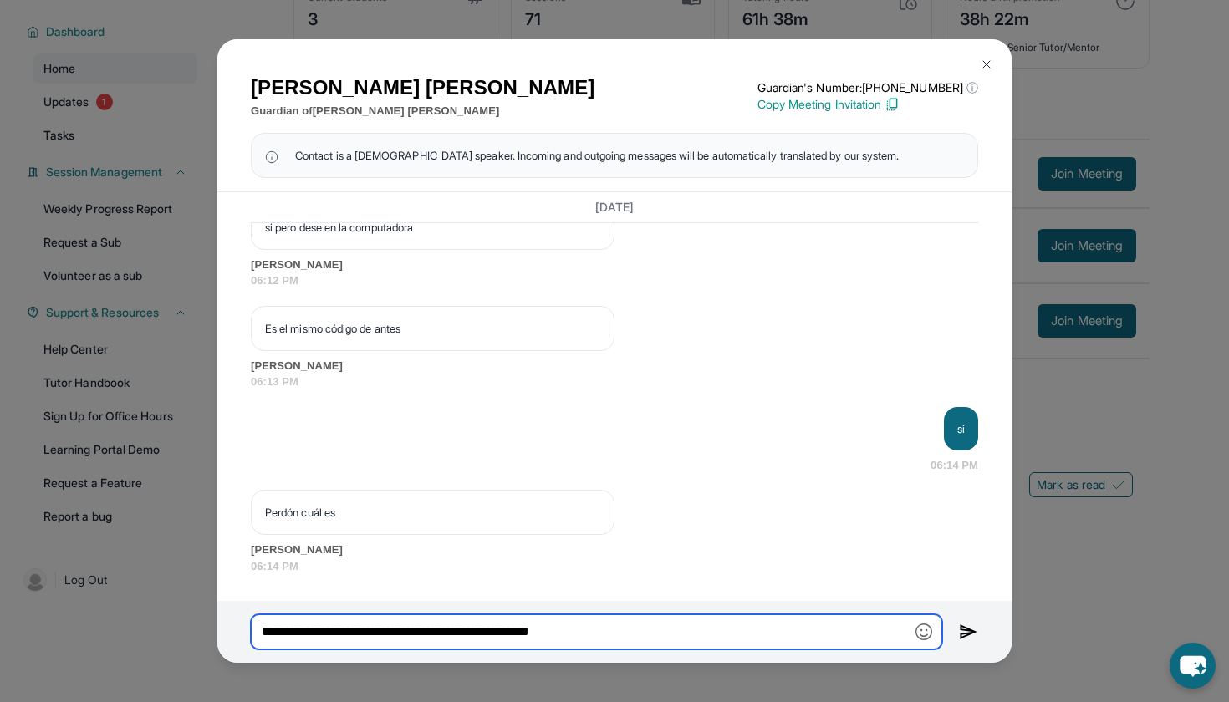
drag, startPoint x: 671, startPoint y: 623, endPoint x: 265, endPoint y: 584, distance: 408.1
click at [265, 584] on div "[PERSON_NAME] Guardian of [PERSON_NAME] Guardian's Number: [PHONE_NUMBER] ⓘ Thi…" at bounding box center [614, 351] width 794 height 624
paste input "**********"
type input "**********"
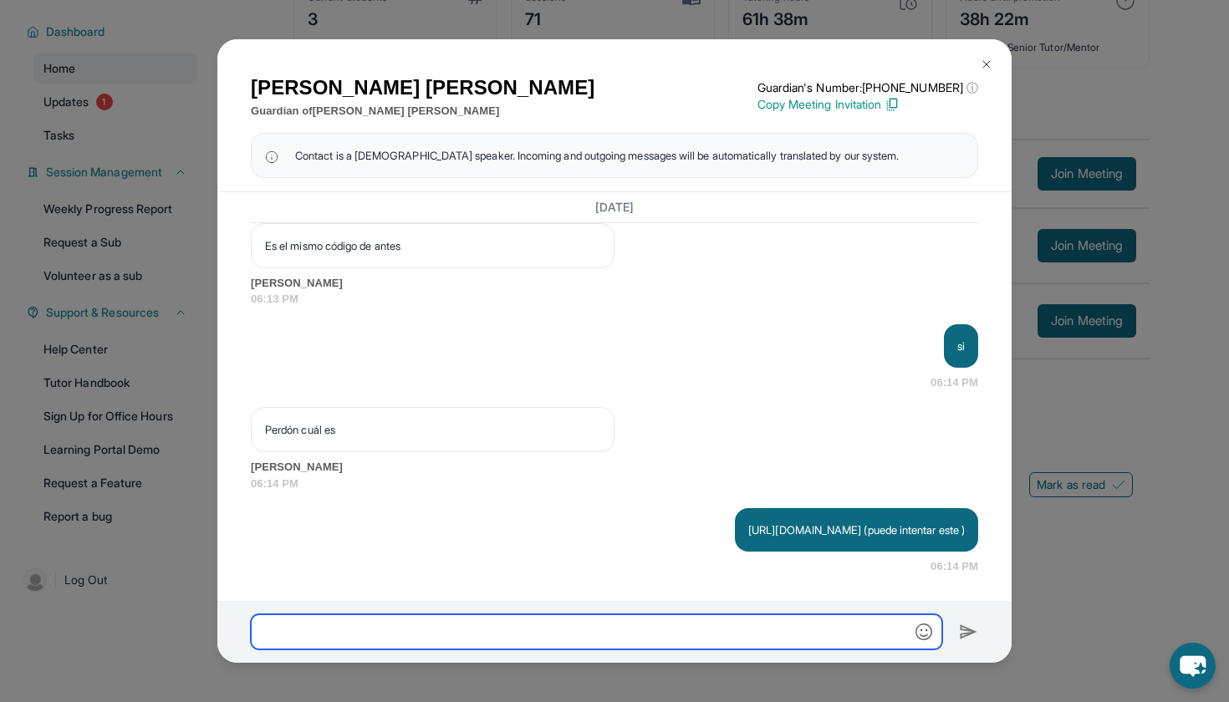
scroll to position [120, 0]
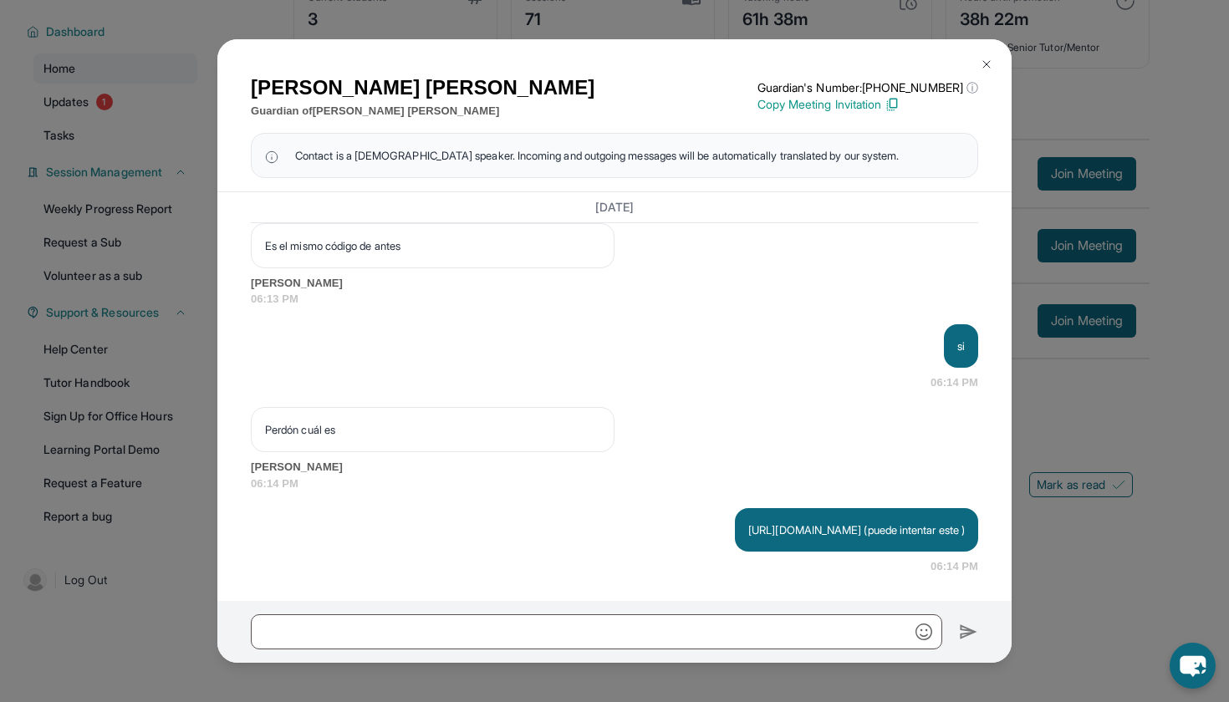
click at [986, 66] on img at bounding box center [986, 64] width 13 height 13
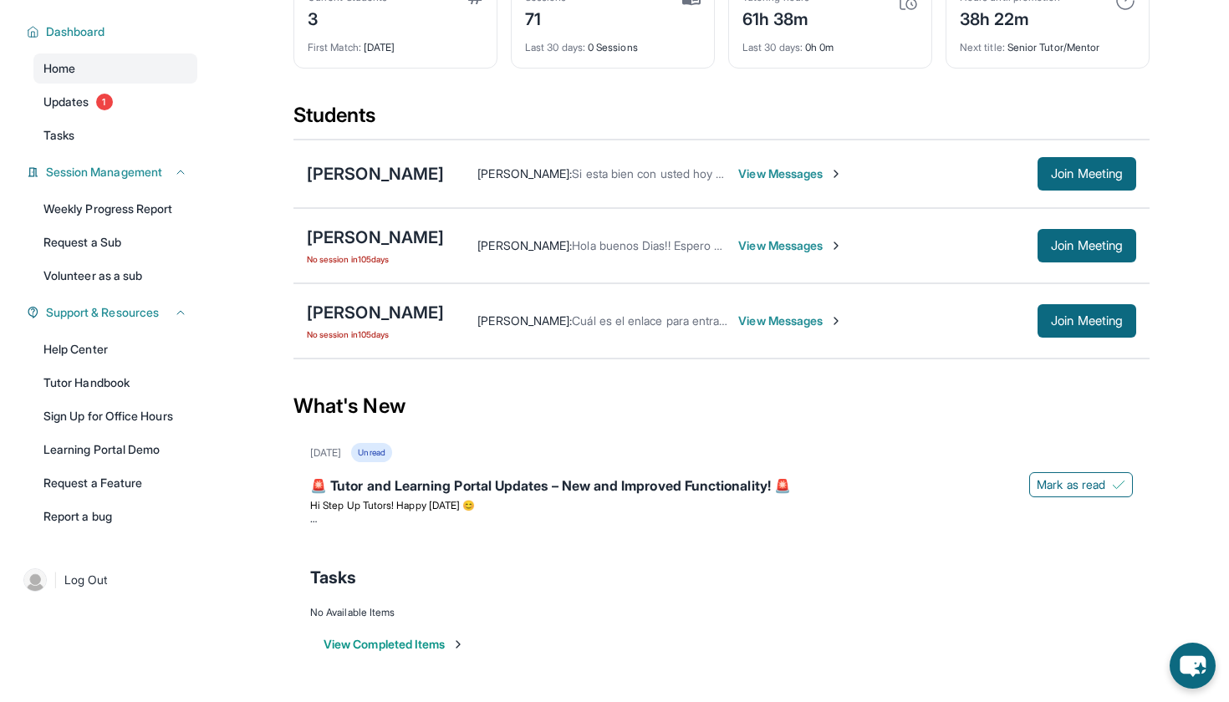
click at [819, 322] on span "View Messages" at bounding box center [790, 321] width 104 height 17
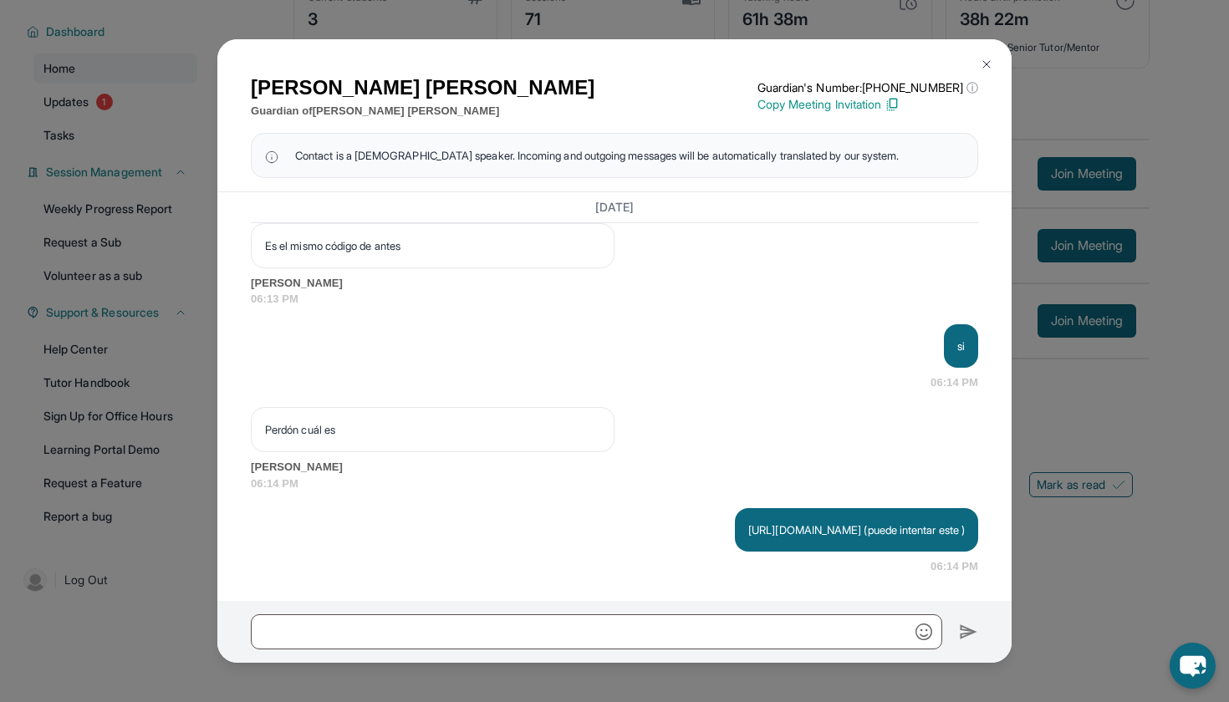
scroll to position [28041, 1]
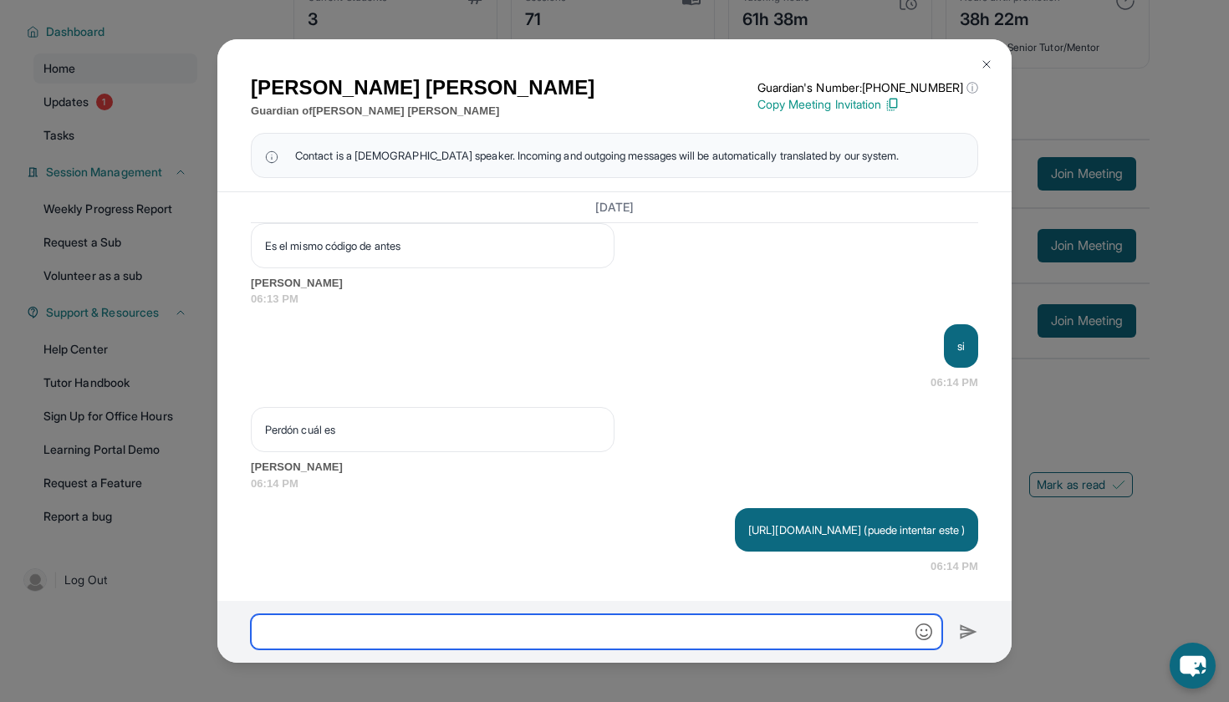
click at [473, 629] on input "text" at bounding box center [596, 631] width 691 height 35
type input "**********"
drag, startPoint x: 623, startPoint y: 636, endPoint x: 218, endPoint y: 612, distance: 405.3
click at [218, 612] on div "**********" at bounding box center [614, 632] width 794 height 62
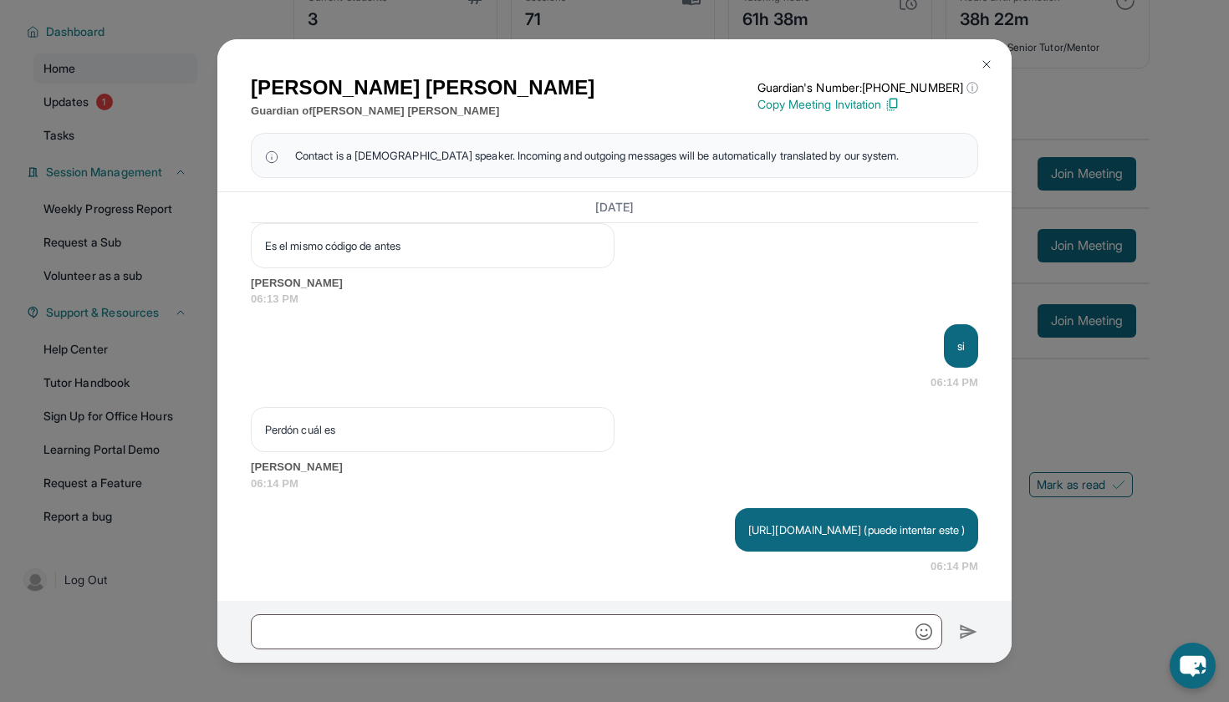
click at [989, 60] on img at bounding box center [986, 64] width 13 height 13
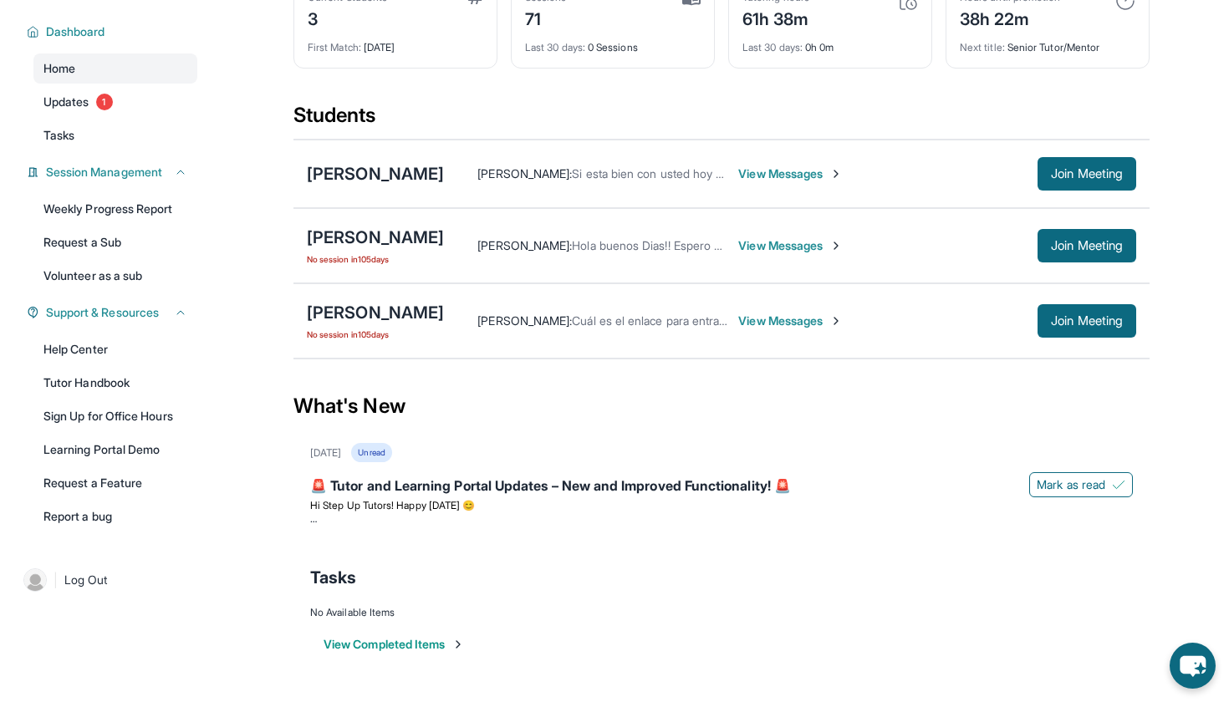
click at [843, 329] on span "View Messages" at bounding box center [790, 321] width 104 height 17
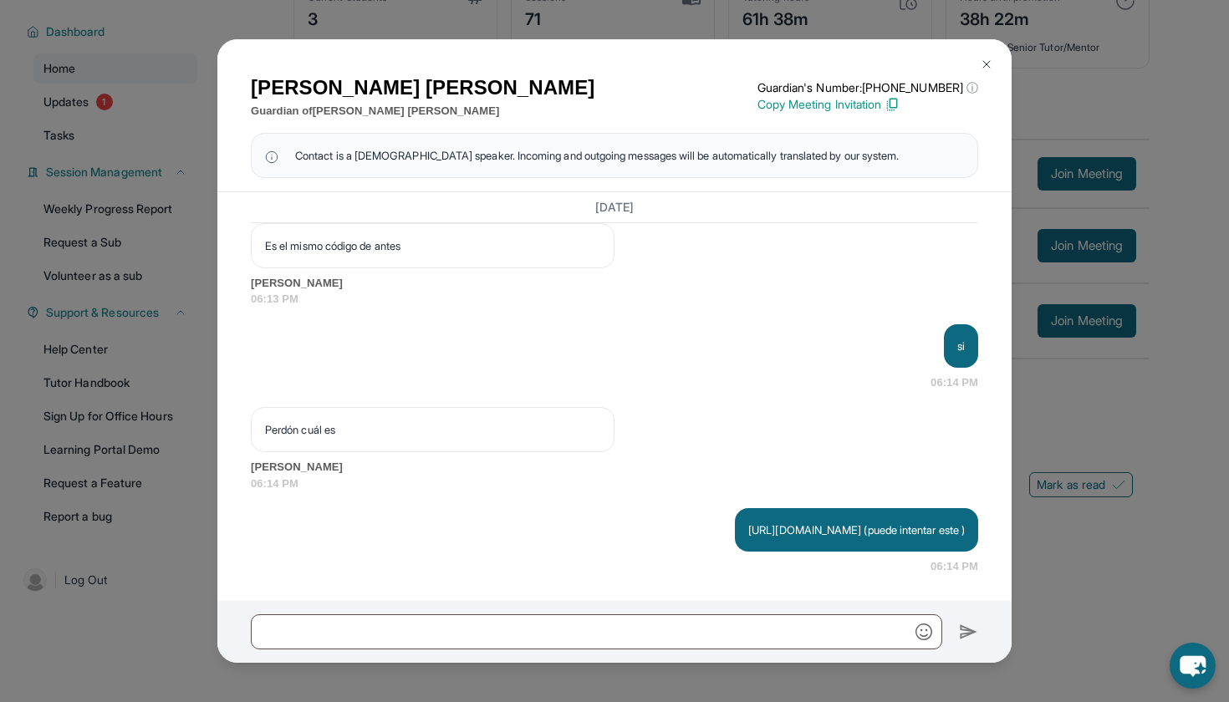
click at [977, 70] on button at bounding box center [986, 64] width 33 height 33
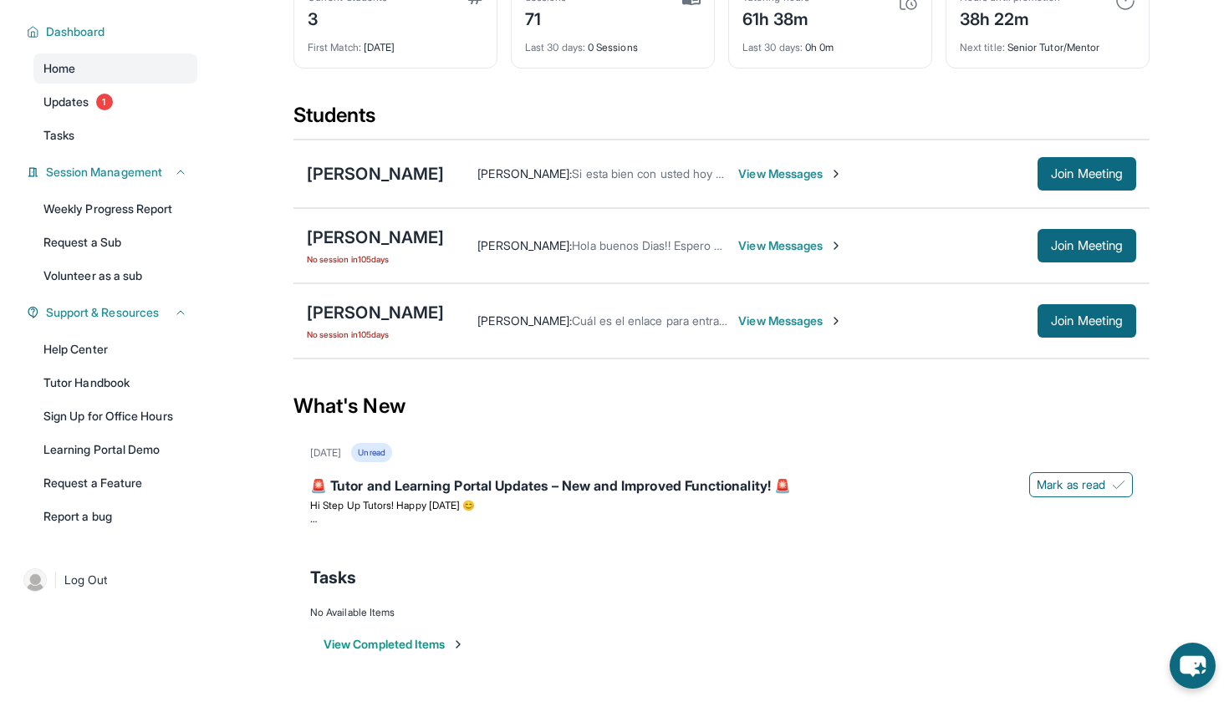
click at [829, 324] on span "View Messages" at bounding box center [790, 321] width 104 height 17
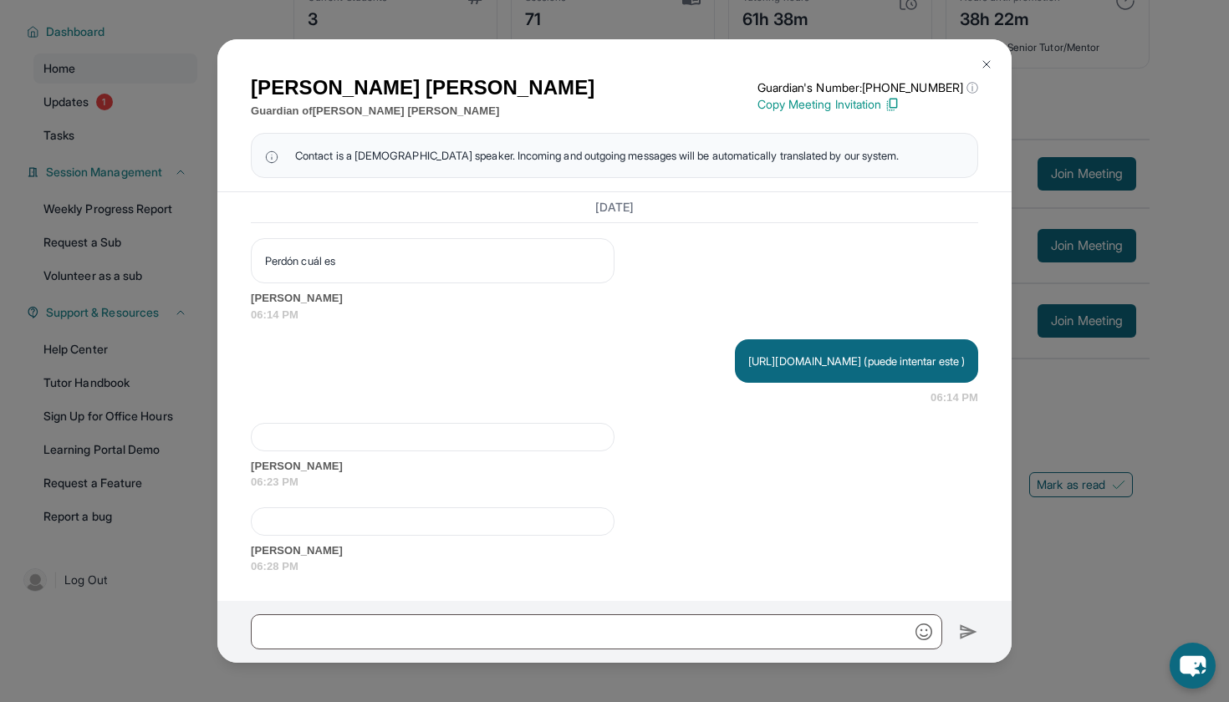
click at [547, 451] on div at bounding box center [433, 437] width 364 height 28
click at [543, 436] on div at bounding box center [433, 437] width 364 height 28
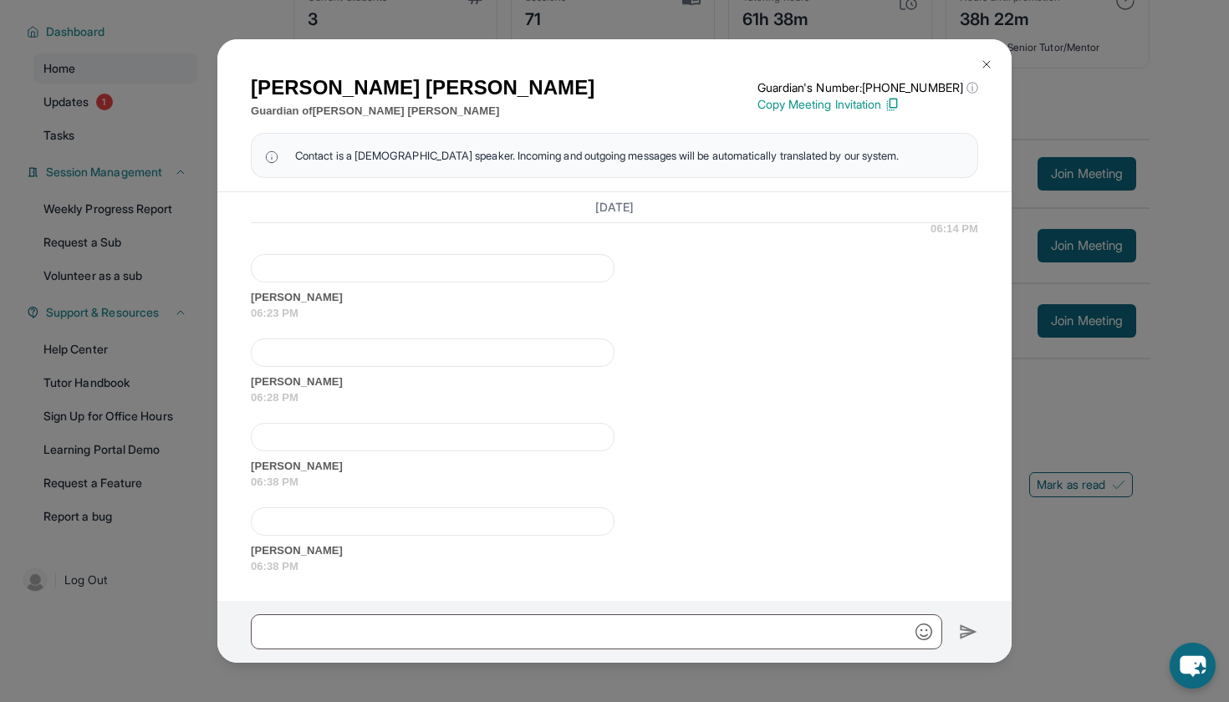
scroll to position [28375, 0]
click at [986, 62] on img at bounding box center [986, 64] width 13 height 13
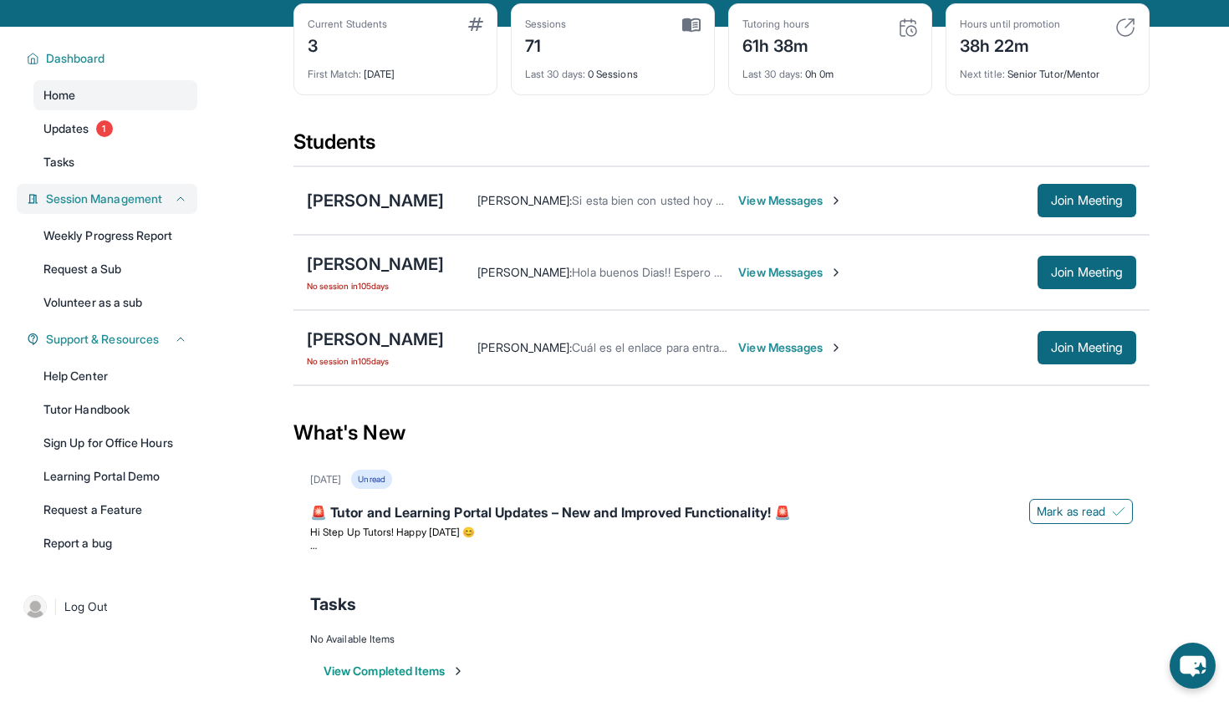
scroll to position [79, 0]
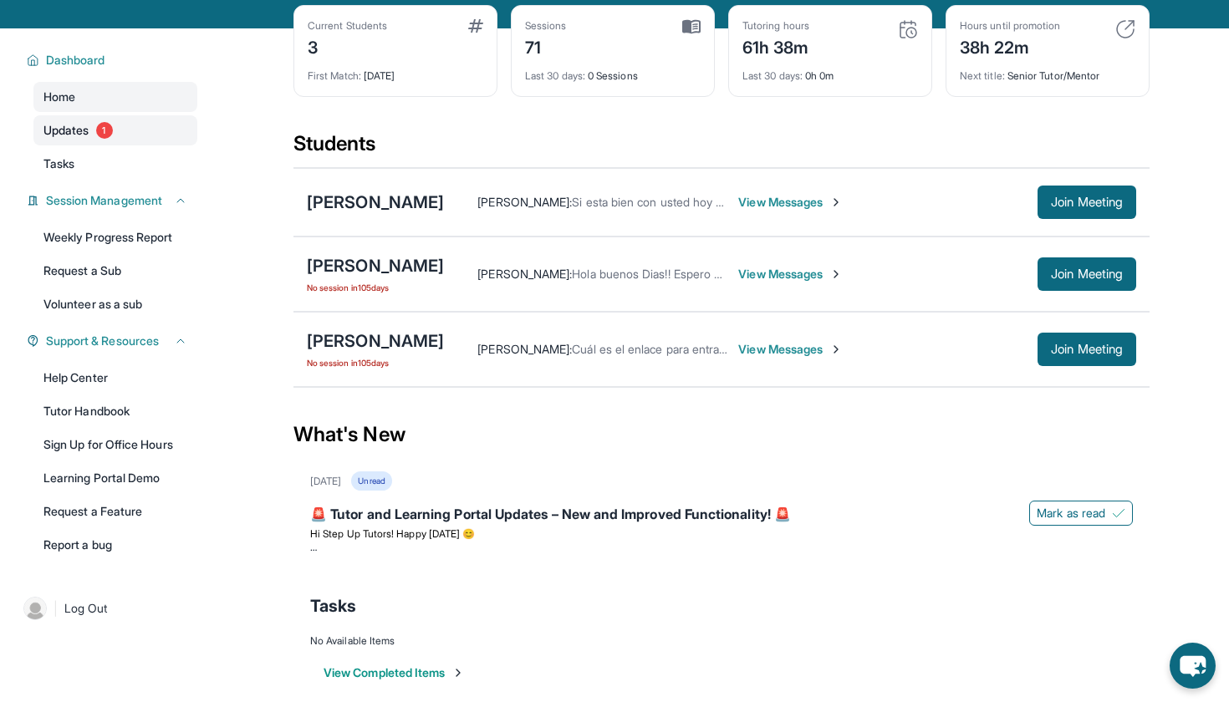
click at [80, 139] on span "Updates" at bounding box center [66, 130] width 46 height 17
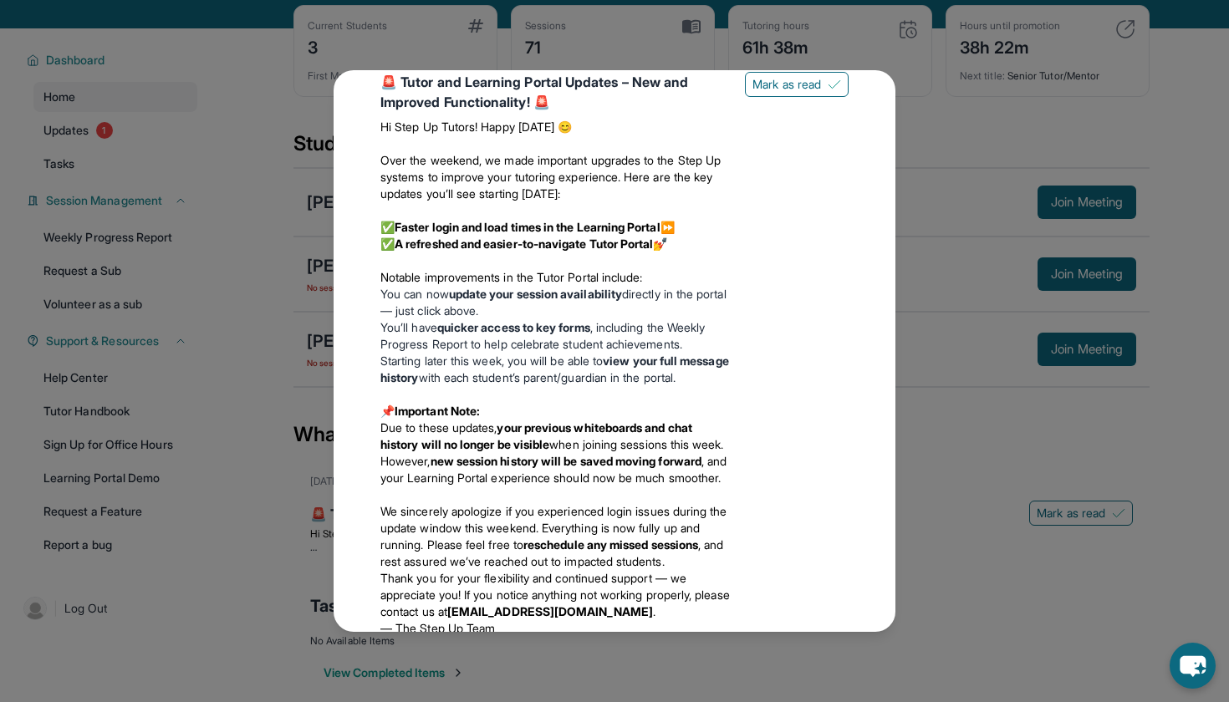
scroll to position [813, 0]
click at [803, 94] on span "Mark as read" at bounding box center [786, 85] width 69 height 17
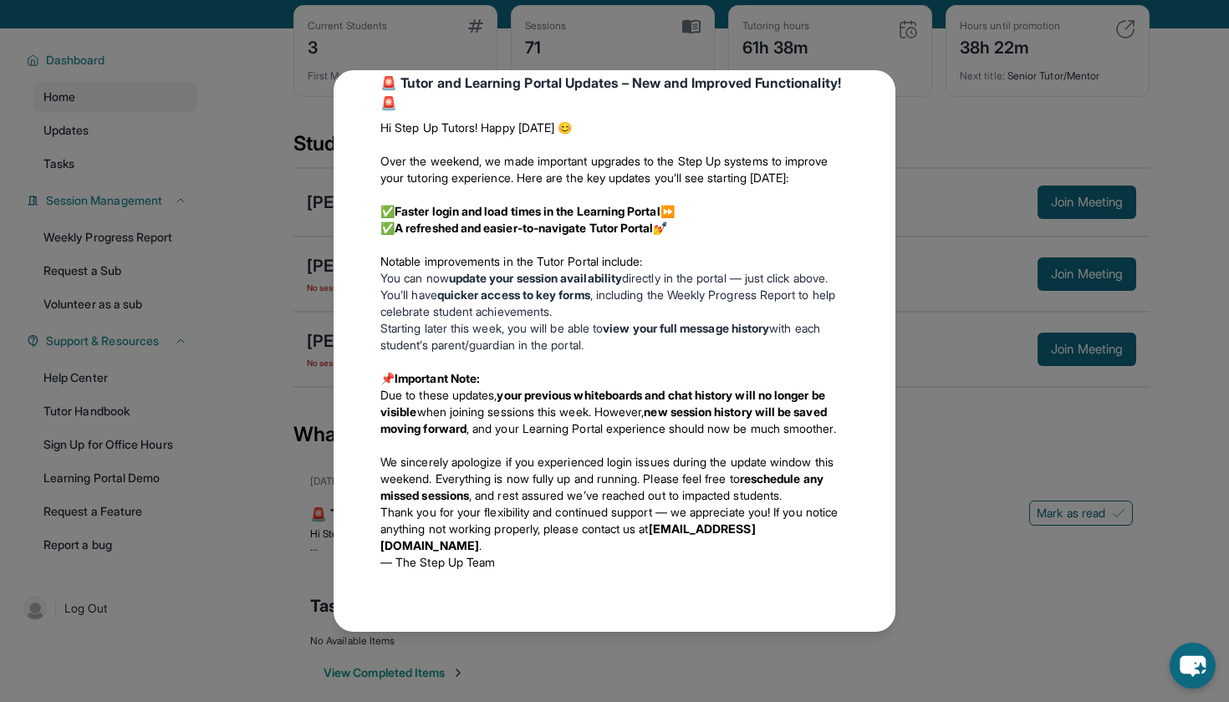
click at [926, 147] on div "Updates [DATE] Work Study Tutor Hour Logging Dear Work Study Tutors, I hope you…" at bounding box center [614, 351] width 1229 height 702
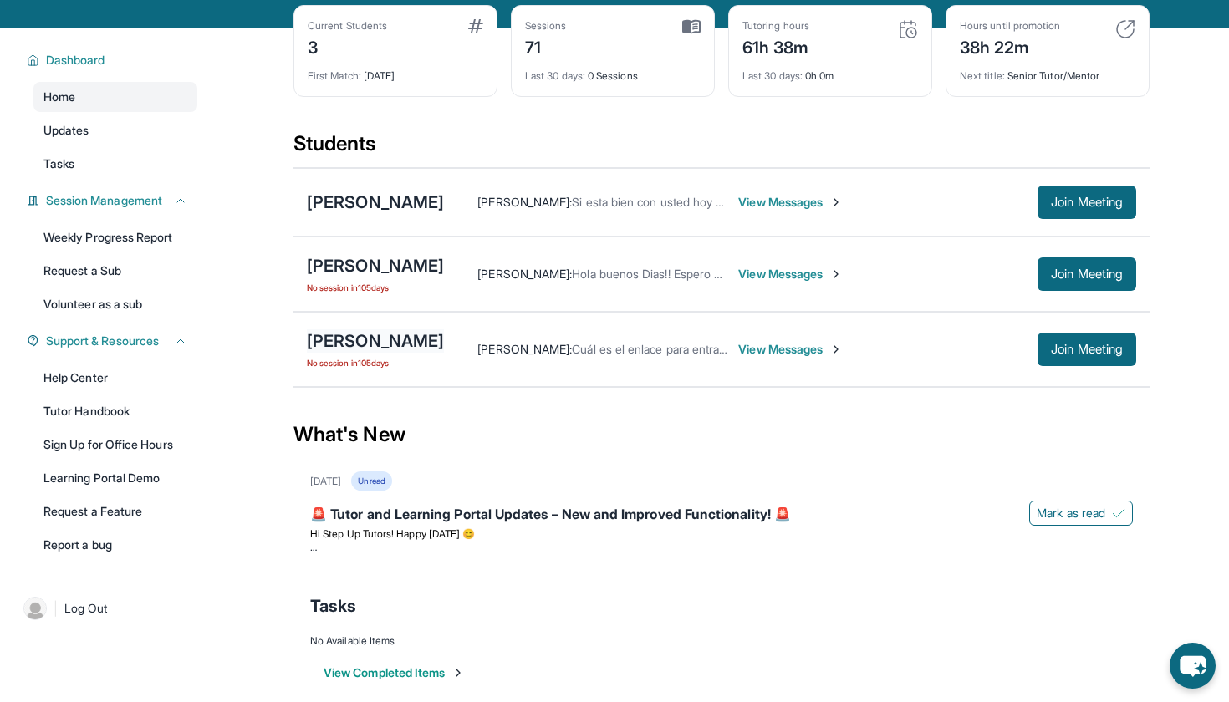
click at [385, 350] on div "[PERSON_NAME]" at bounding box center [375, 340] width 137 height 23
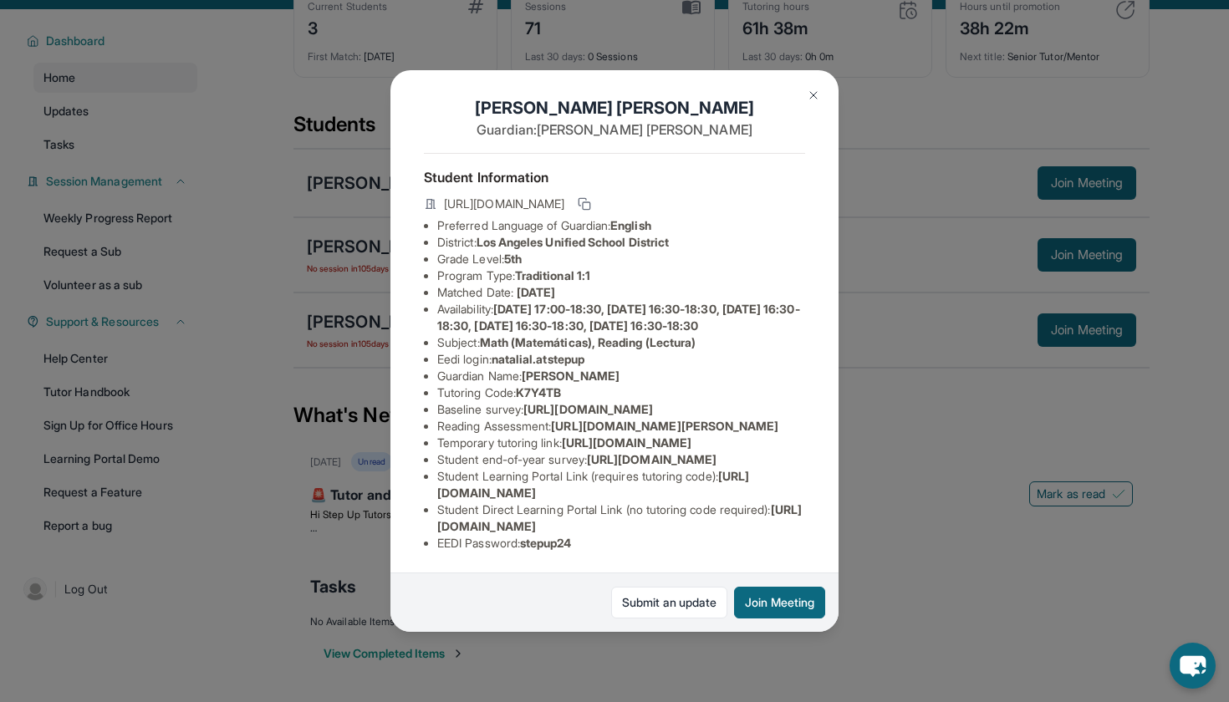
scroll to position [99, 0]
click at [818, 97] on img at bounding box center [813, 95] width 13 height 13
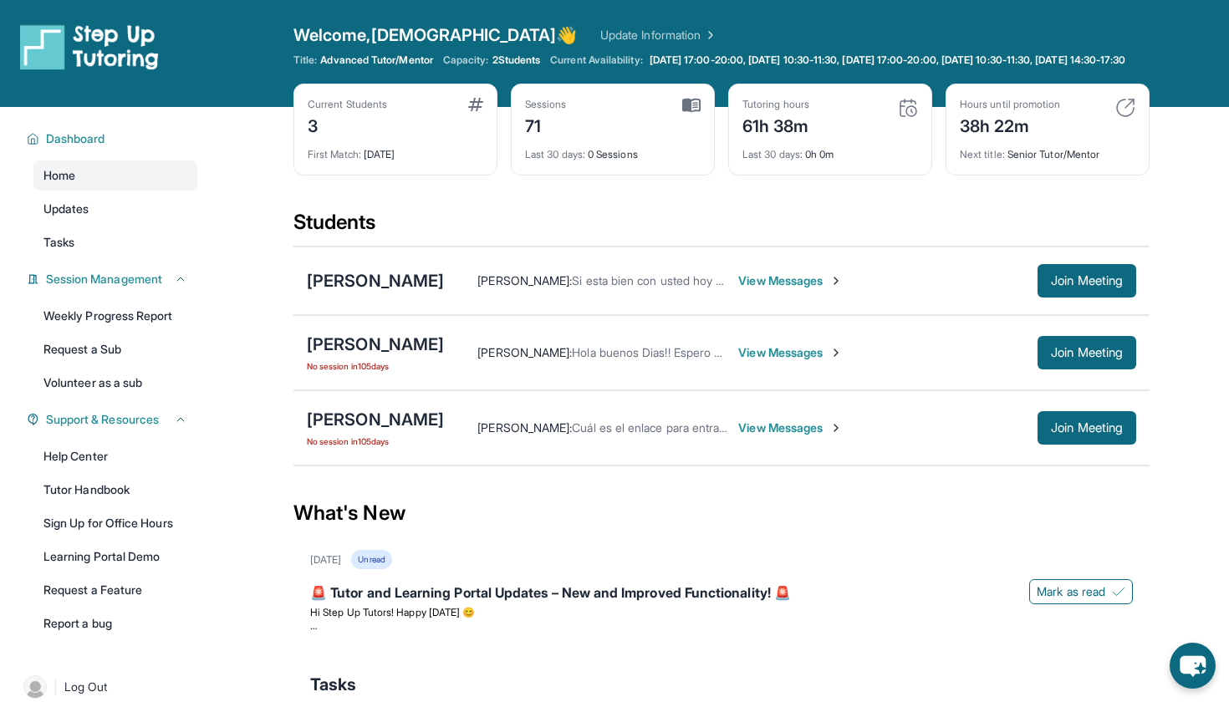
scroll to position [0, 0]
click at [600, 33] on link "Update Information" at bounding box center [658, 35] width 117 height 17
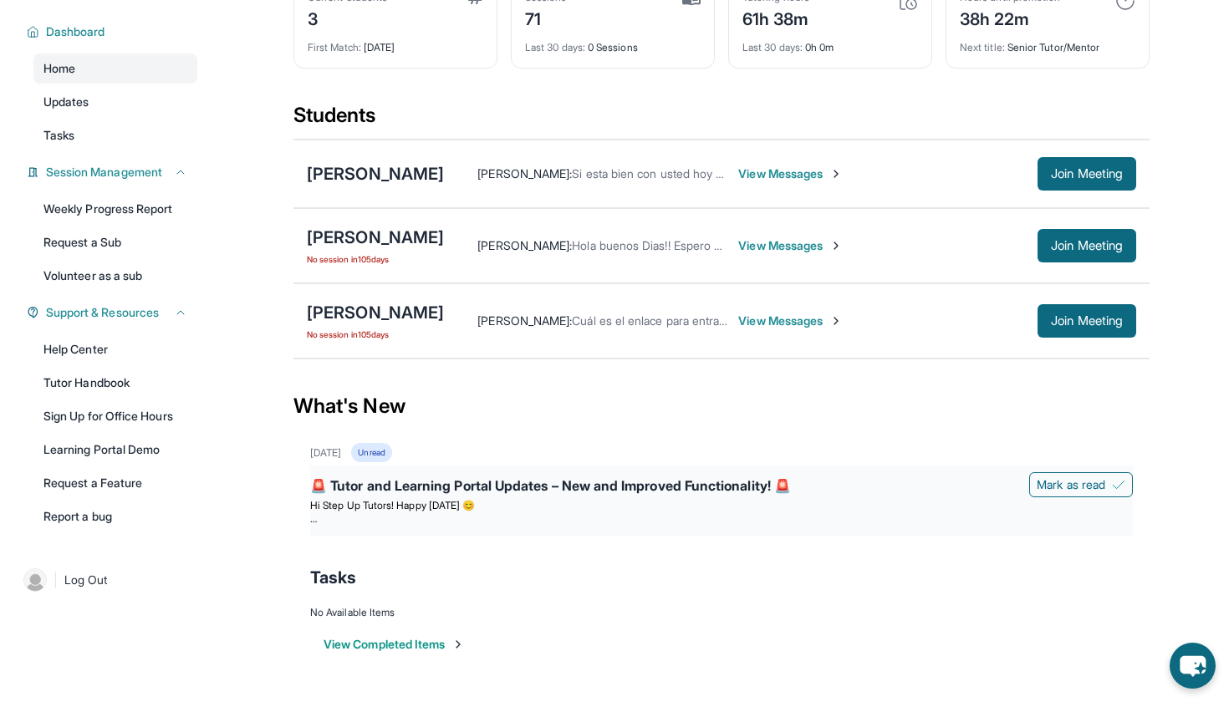
scroll to position [120, 0]
click at [441, 645] on button "View Completed Items" at bounding box center [394, 644] width 141 height 17
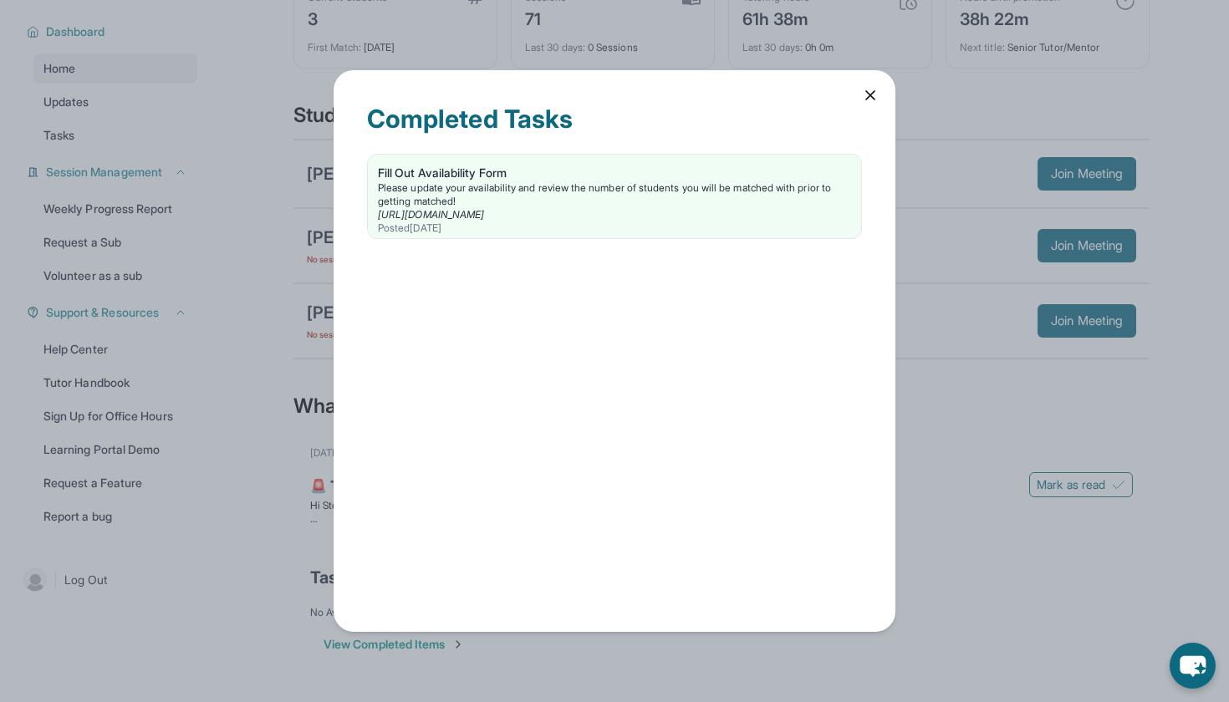
click at [869, 96] on icon at bounding box center [870, 95] width 8 height 8
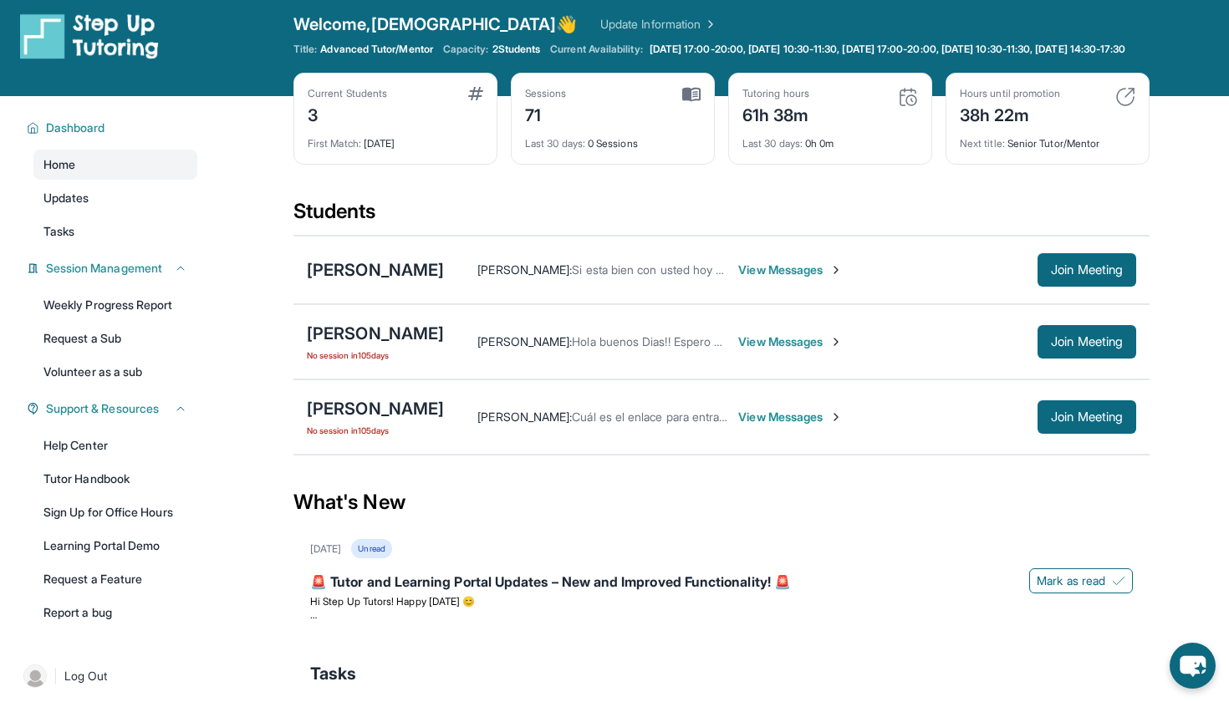
scroll to position [0, 0]
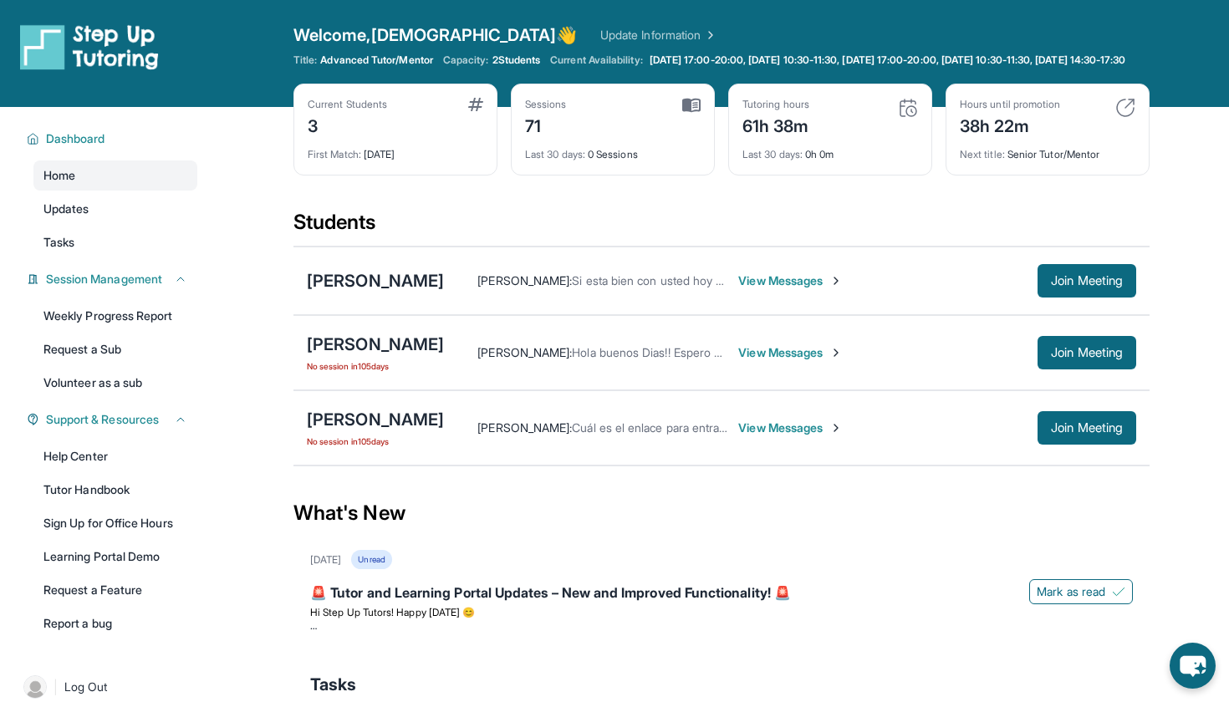
click at [693, 113] on img at bounding box center [691, 105] width 18 height 15
click at [628, 138] on div "Sessions 71" at bounding box center [613, 118] width 176 height 40
click at [548, 138] on div "71" at bounding box center [546, 124] width 42 height 27
click at [66, 471] on link "Help Center" at bounding box center [115, 456] width 164 height 30
